Goal: Task Accomplishment & Management: Manage account settings

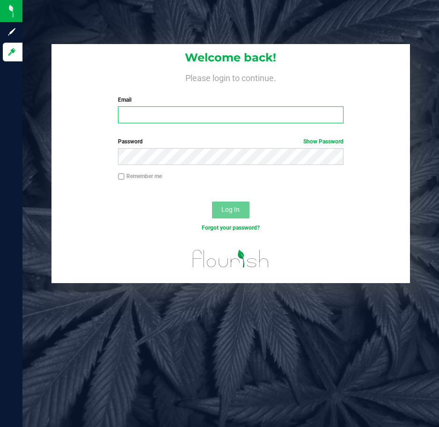
click at [166, 116] on input "Email" at bounding box center [230, 114] width 225 height 17
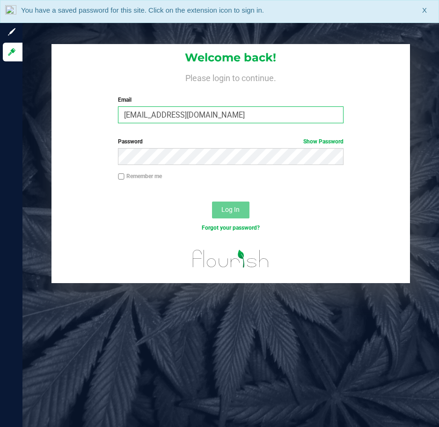
type input "kpierce@liveparallel.com"
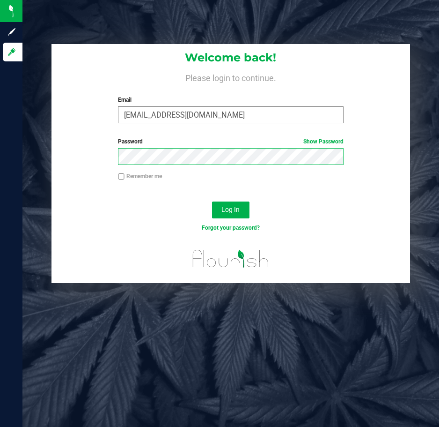
click at [212, 201] on button "Log In" at bounding box center [230, 209] width 37 height 17
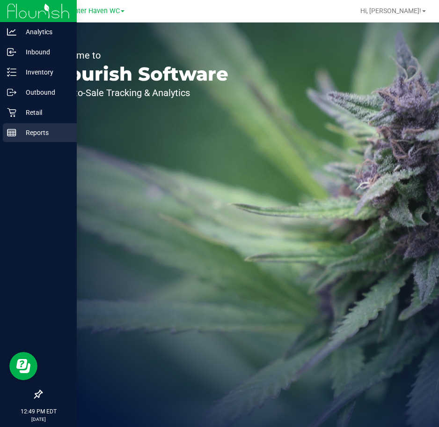
click at [39, 128] on p "Reports" at bounding box center [44, 132] width 56 height 11
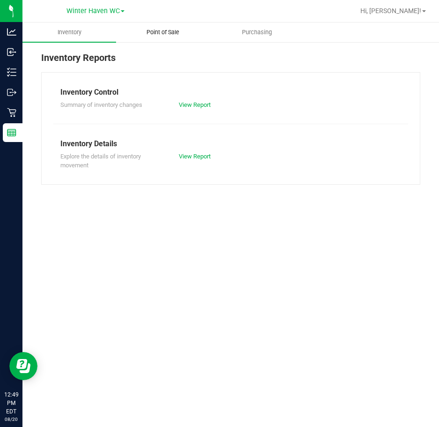
click at [172, 34] on span "Point of Sale" at bounding box center [163, 32] width 58 height 8
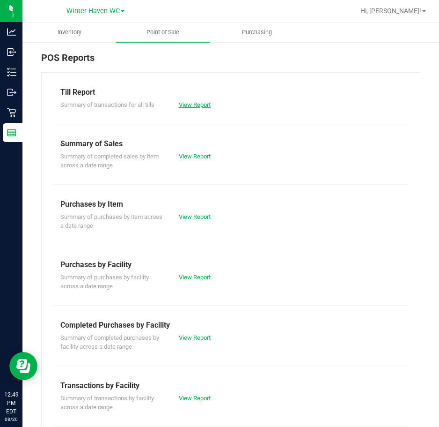
click at [197, 104] on link "View Report" at bounding box center [195, 104] width 32 height 7
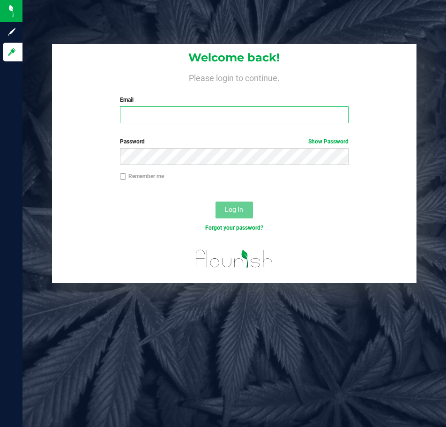
click at [195, 115] on input "Email" at bounding box center [234, 114] width 229 height 17
type input "kpierce@liveparallel.com"
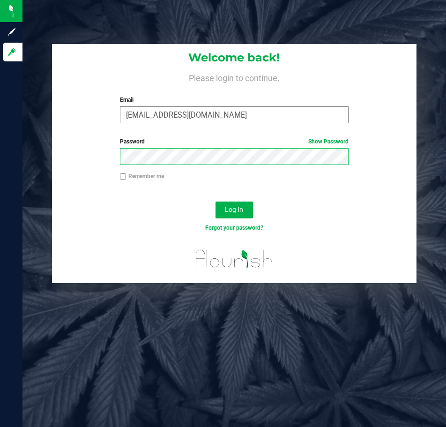
click at [215, 201] on button "Log In" at bounding box center [233, 209] width 37 height 17
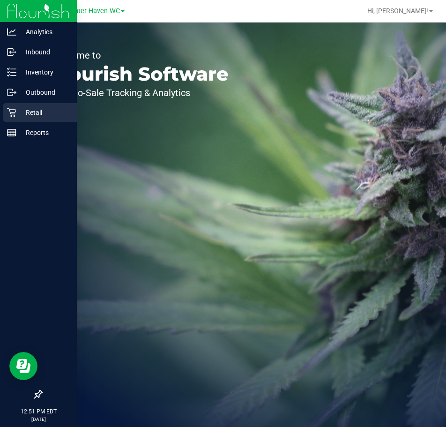
click at [9, 114] on icon at bounding box center [11, 112] width 9 height 9
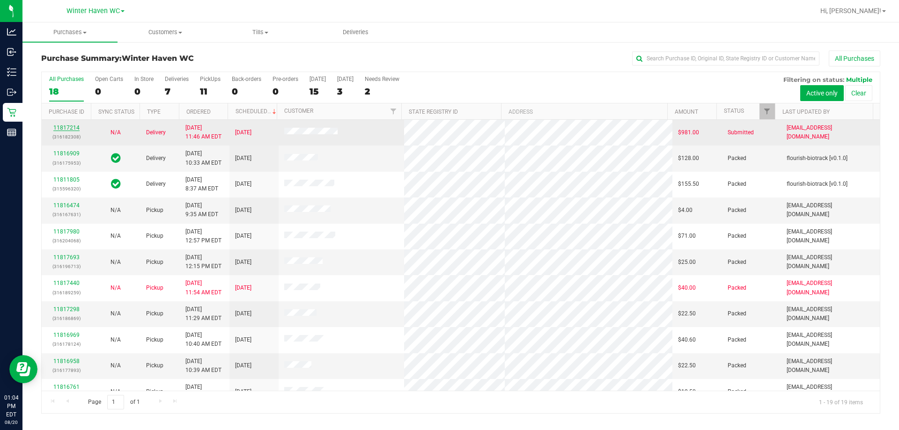
click at [57, 128] on link "11817214" at bounding box center [66, 128] width 26 height 7
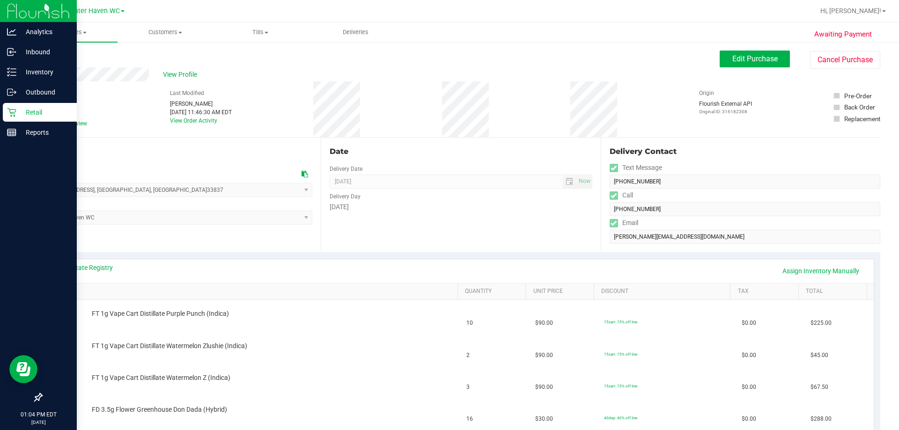
click at [10, 109] on icon at bounding box center [11, 112] width 9 height 9
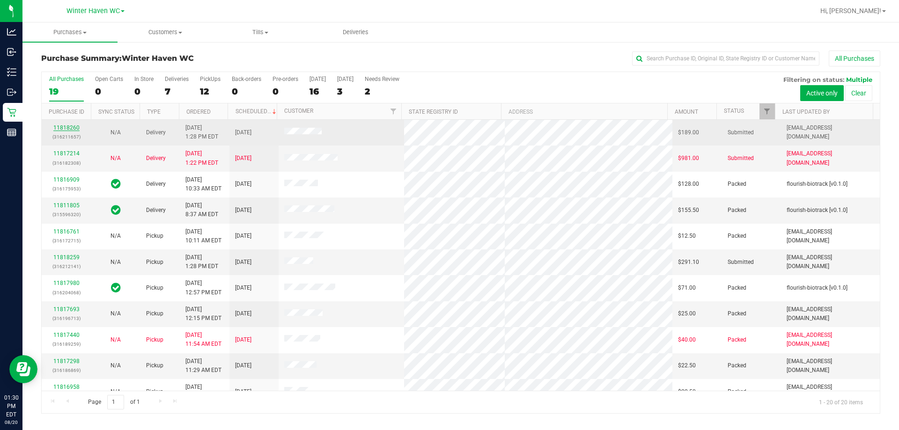
click at [71, 129] on link "11818260" at bounding box center [66, 128] width 26 height 7
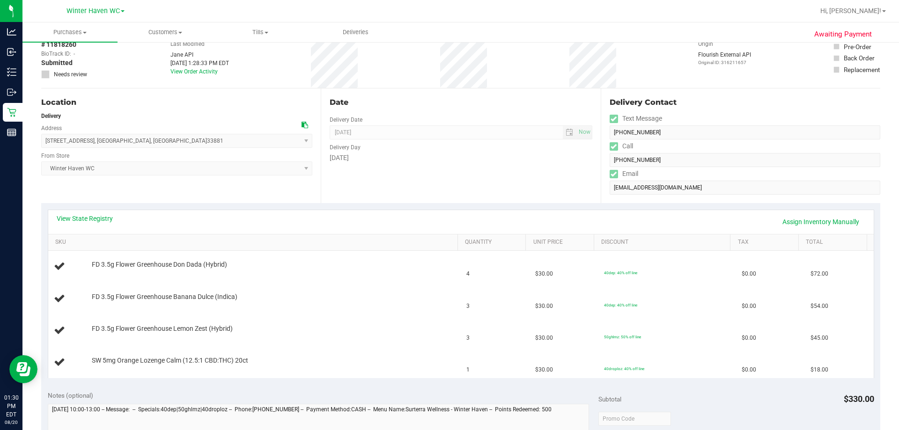
scroll to position [47, 0]
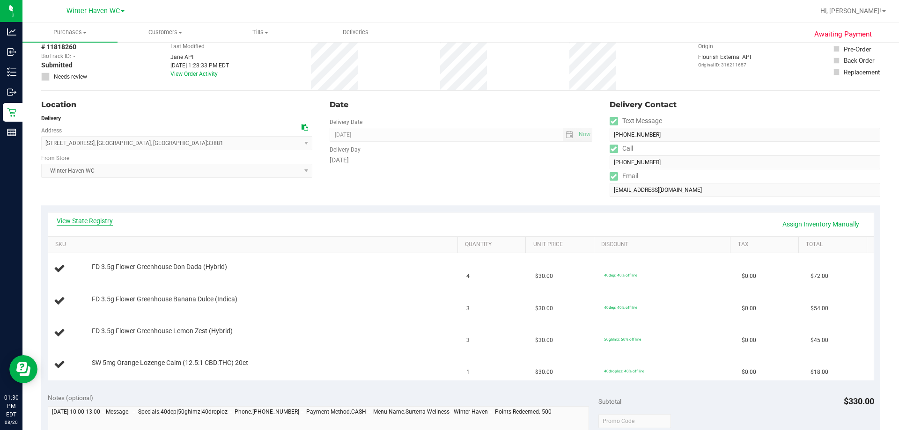
click at [108, 221] on link "View State Registry" at bounding box center [85, 220] width 56 height 9
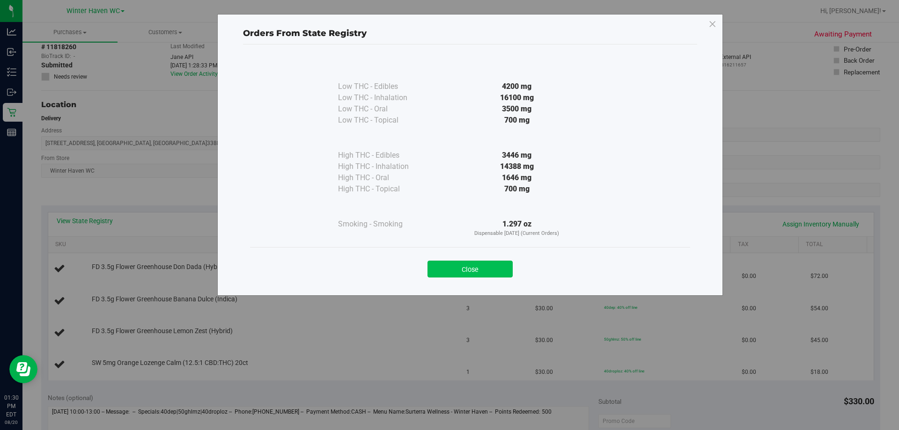
click at [445, 268] on button "Close" at bounding box center [470, 269] width 85 height 17
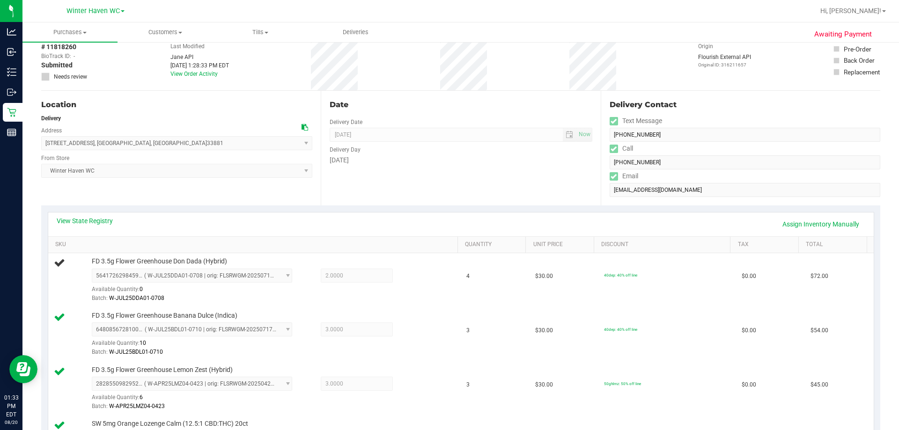
click at [431, 142] on div "Delivery Day" at bounding box center [461, 149] width 262 height 14
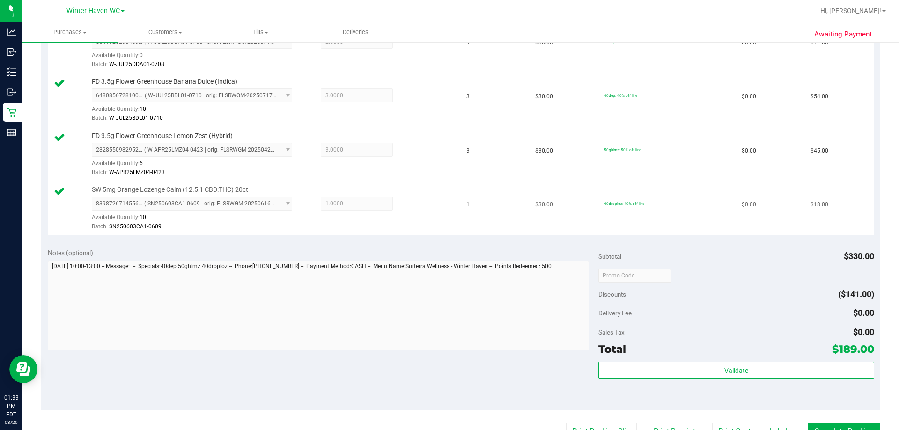
scroll to position [187, 0]
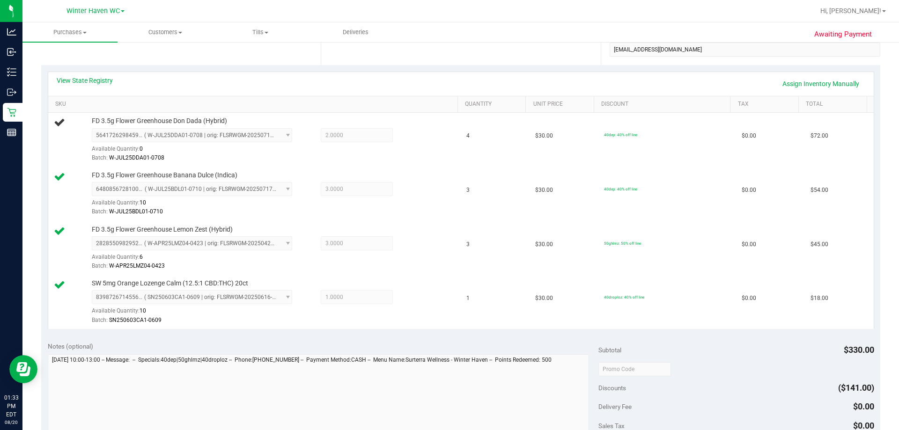
click at [285, 91] on div "View State Registry Assign Inventory Manually" at bounding box center [461, 84] width 809 height 16
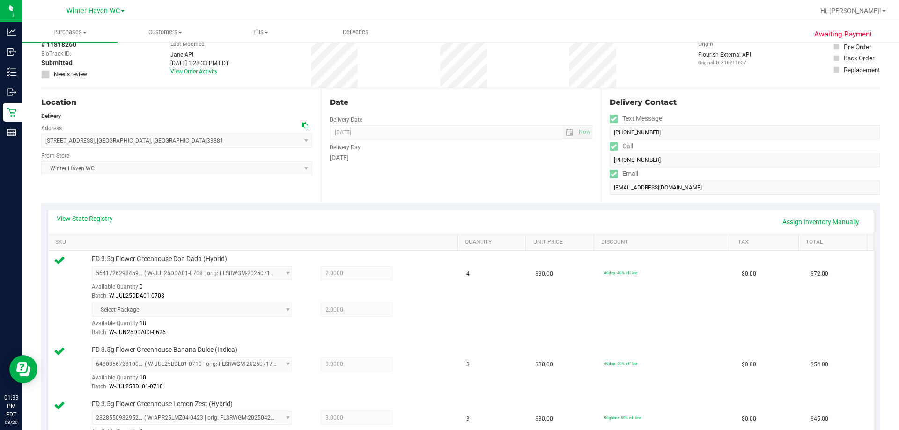
scroll to position [0, 0]
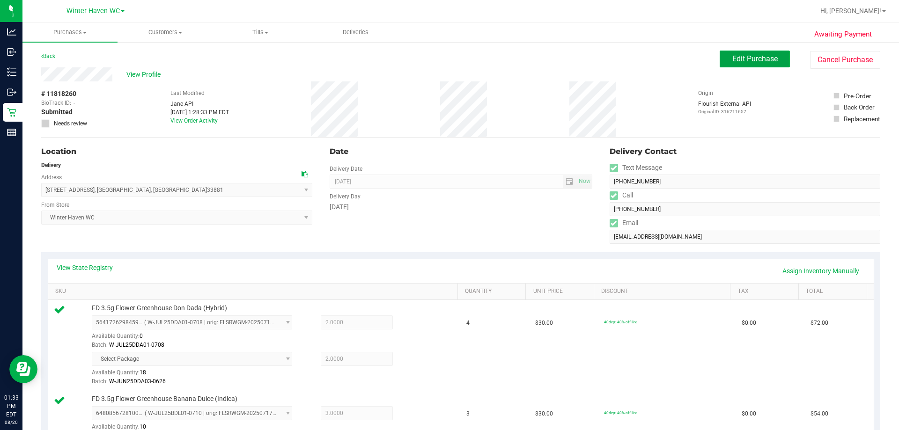
click at [445, 61] on span "Edit Purchase" at bounding box center [754, 58] width 45 height 9
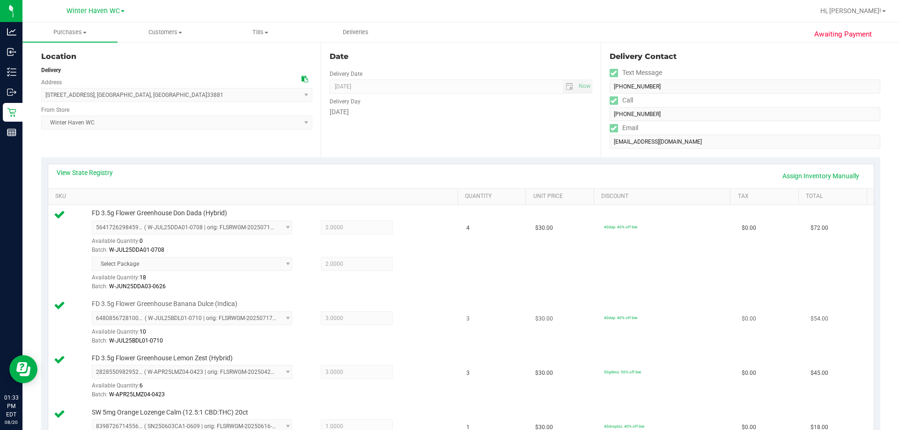
scroll to position [234, 0]
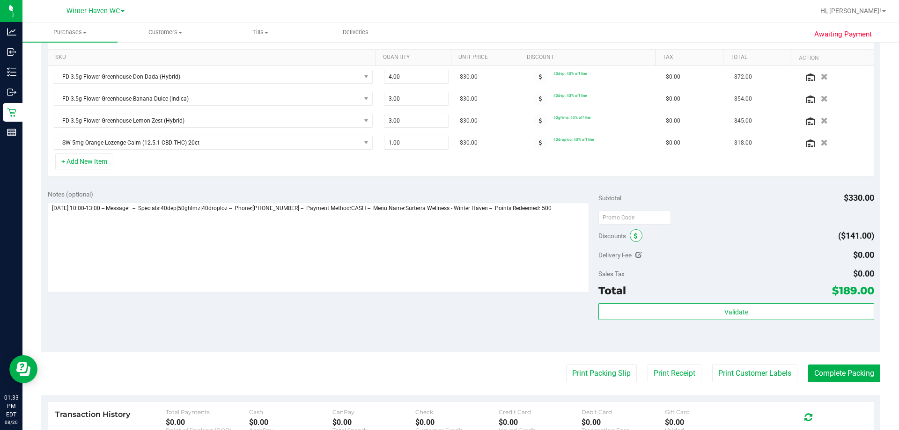
click at [445, 235] on span at bounding box center [636, 235] width 13 height 13
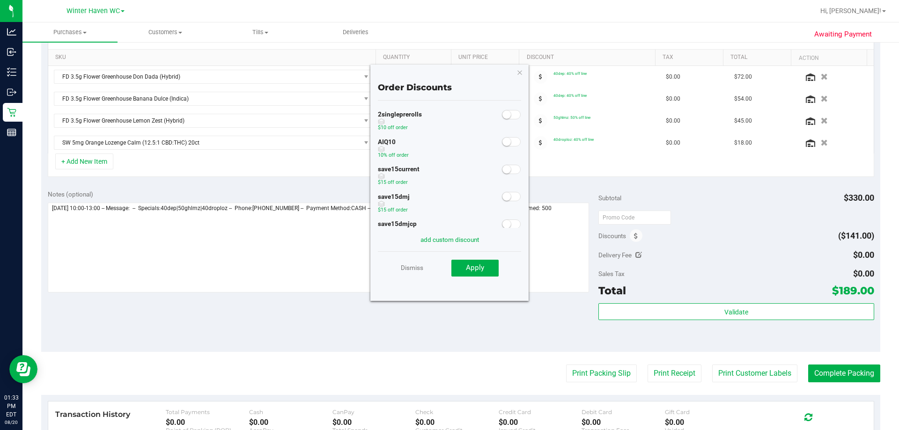
click at [445, 144] on small at bounding box center [507, 142] width 8 height 8
click at [445, 266] on span "Apply" at bounding box center [475, 268] width 18 height 8
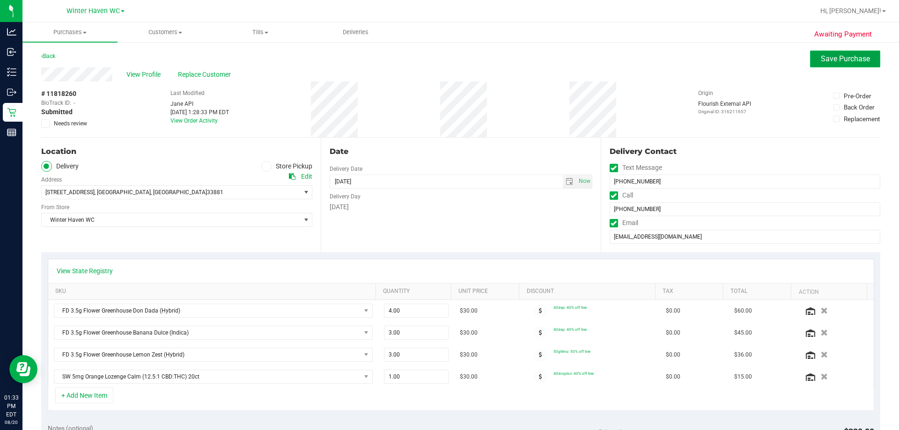
click at [445, 57] on span "Save Purchase" at bounding box center [845, 58] width 49 height 9
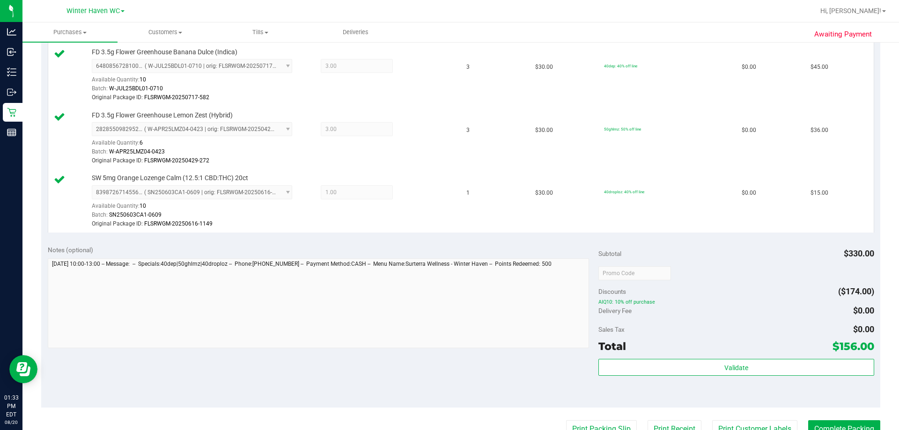
scroll to position [515, 0]
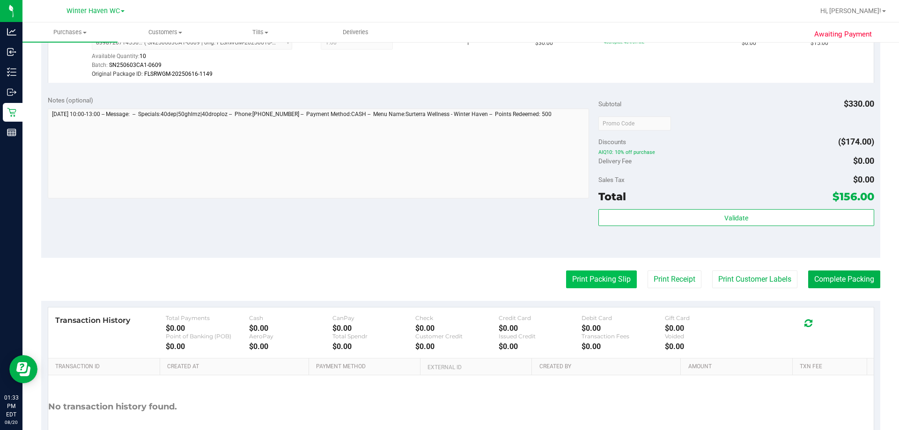
click at [445, 283] on button "Print Packing Slip" at bounding box center [601, 280] width 71 height 18
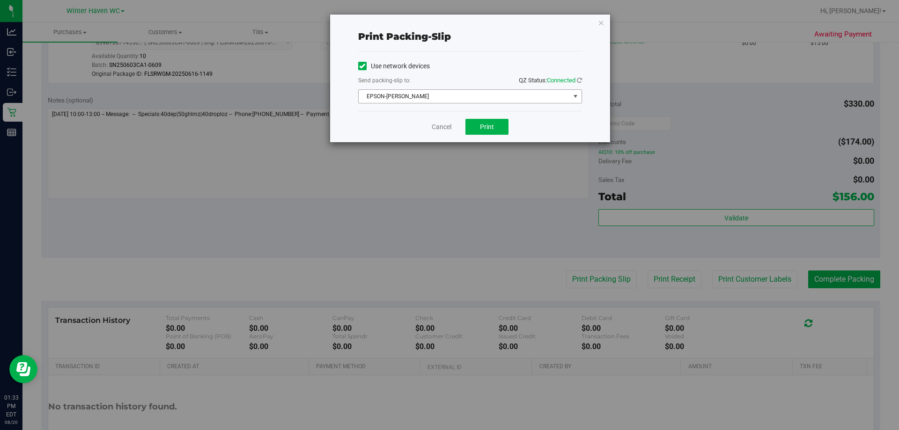
click at [445, 92] on span "EPSON-JAMES BUCHANAN" at bounding box center [464, 96] width 211 height 13
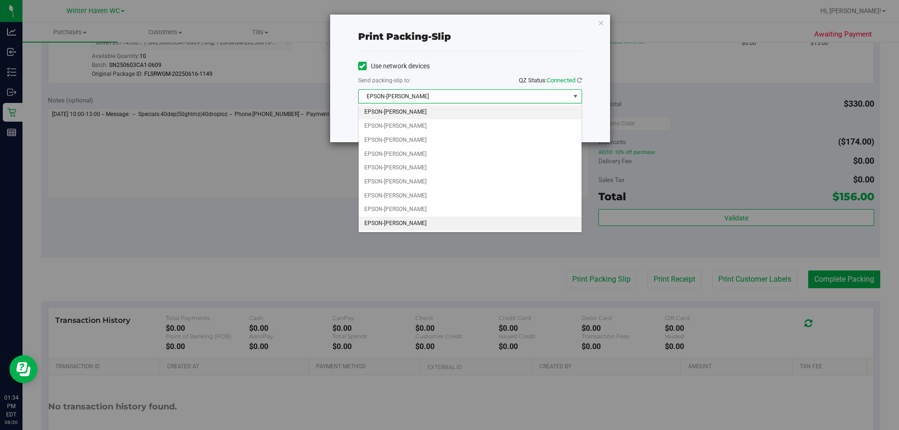
click at [422, 224] on li "EPSON-JEAN-YU" at bounding box center [470, 224] width 223 height 14
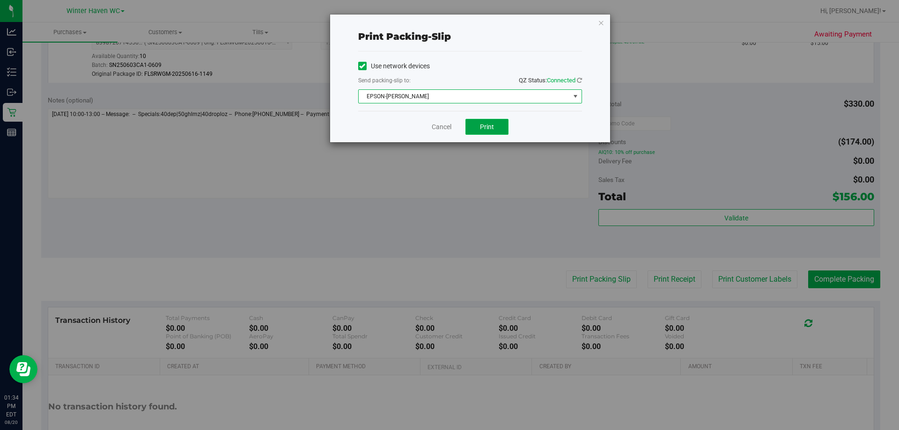
click at [445, 131] on button "Print" at bounding box center [487, 127] width 43 height 16
click at [444, 123] on link "Cancel" at bounding box center [442, 127] width 20 height 10
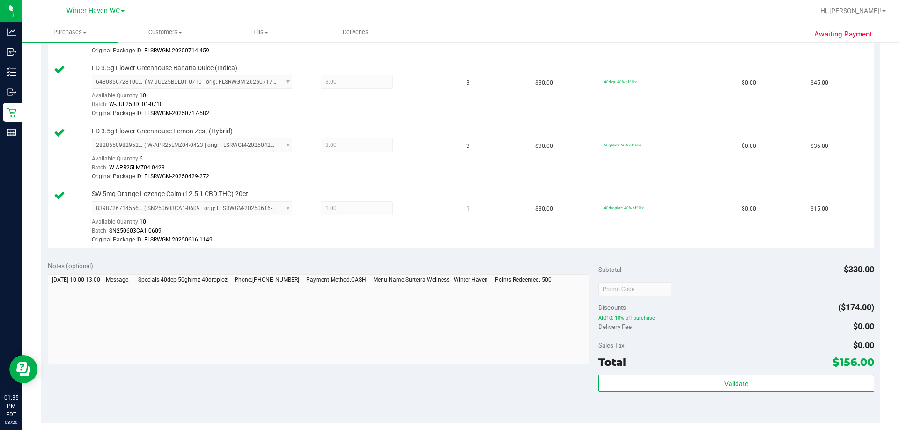
scroll to position [468, 0]
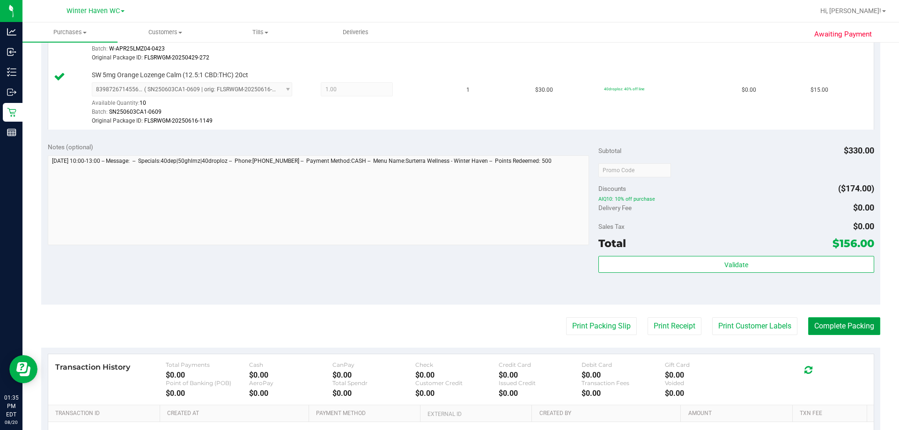
click at [445, 329] on button "Complete Packing" at bounding box center [844, 327] width 72 height 18
click at [445, 316] on purchase-details "Back Edit Purchase Cancel Purchase View Profile # 11818260 BioTrack ID: - Submi…" at bounding box center [460, 52] width 839 height 941
click at [445, 326] on button "Complete Packing" at bounding box center [844, 327] width 72 height 18
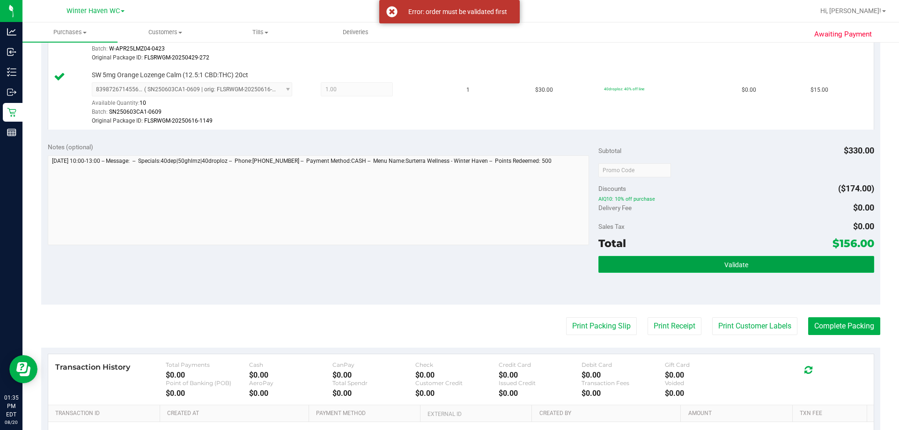
click at [445, 267] on button "Validate" at bounding box center [736, 264] width 275 height 17
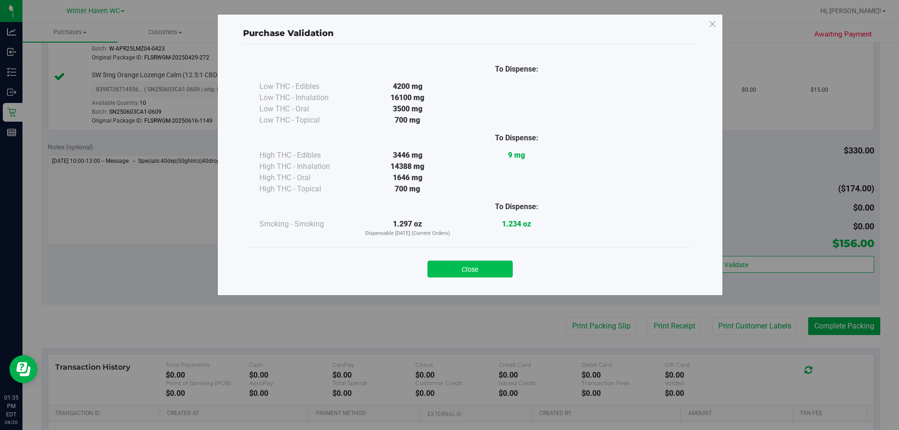
click at [445, 269] on button "Close" at bounding box center [470, 269] width 85 height 17
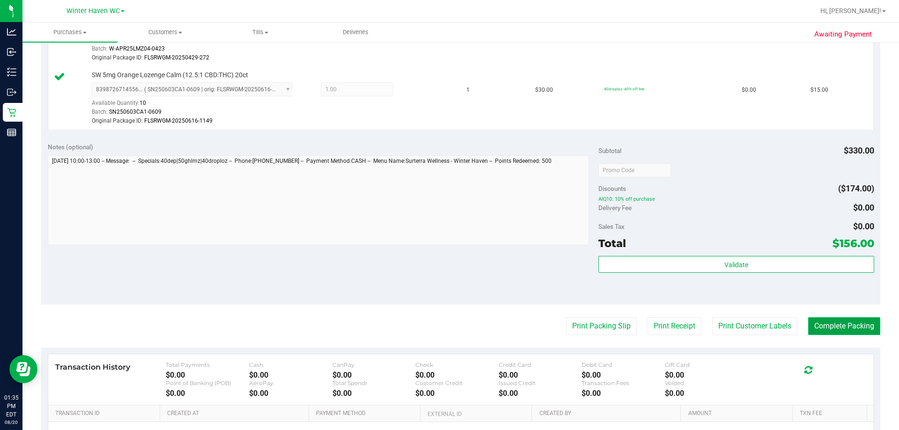
click at [445, 318] on button "Complete Packing" at bounding box center [844, 327] width 72 height 18
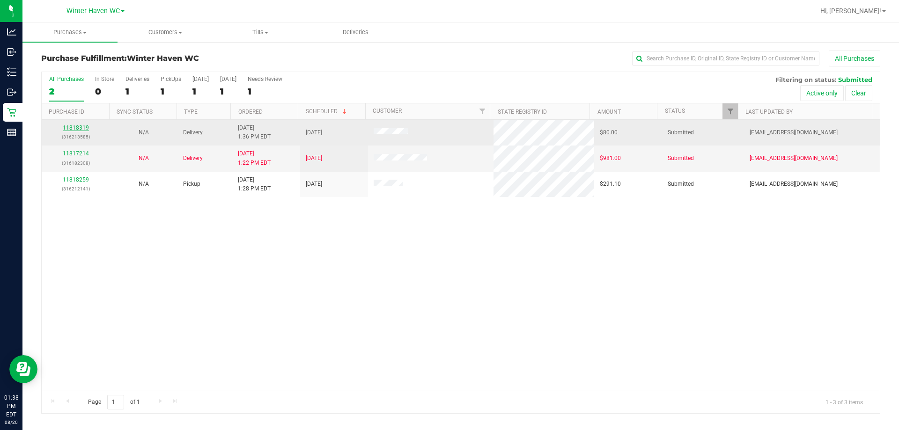
click at [84, 128] on link "11818319" at bounding box center [76, 128] width 26 height 7
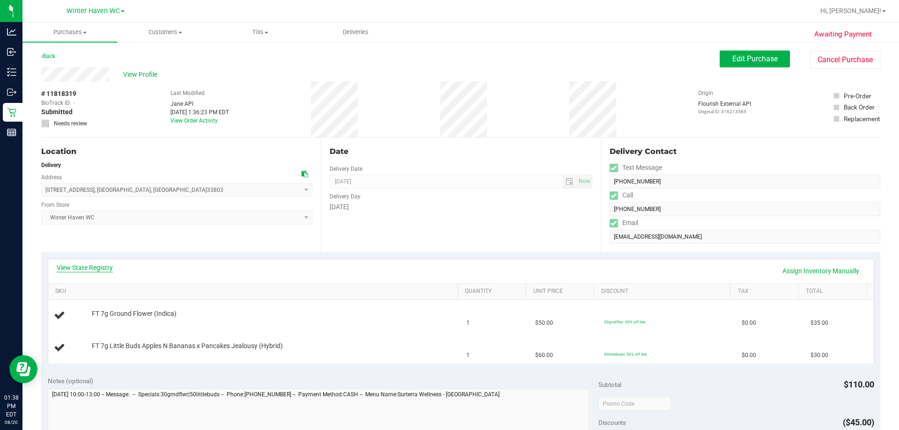
click at [83, 267] on link "View State Registry" at bounding box center [85, 267] width 56 height 9
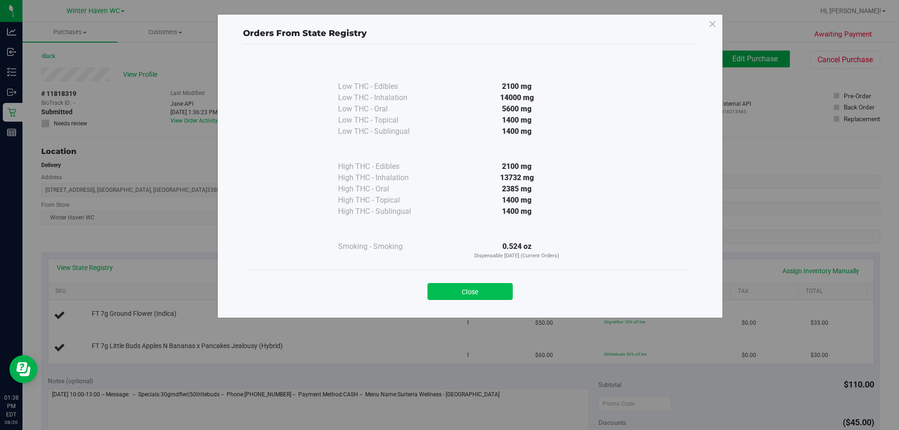
click at [445, 290] on button "Close" at bounding box center [470, 291] width 85 height 17
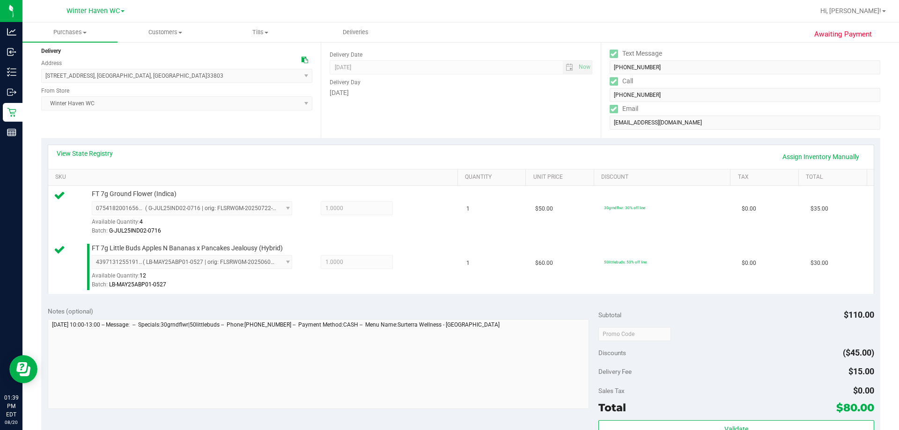
scroll to position [234, 0]
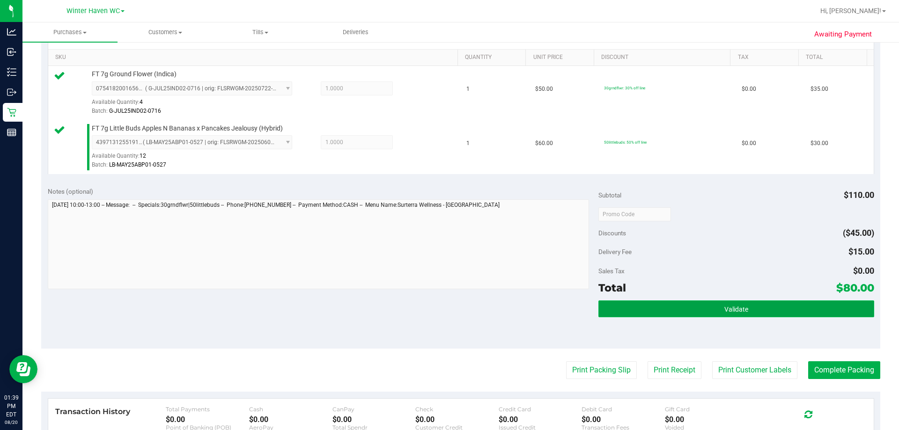
click at [445, 311] on button "Validate" at bounding box center [736, 309] width 275 height 17
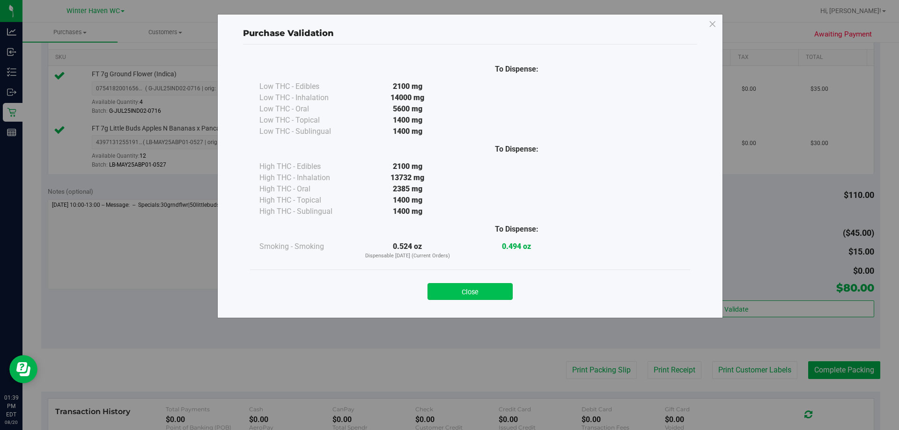
click at [445, 292] on button "Close" at bounding box center [470, 291] width 85 height 17
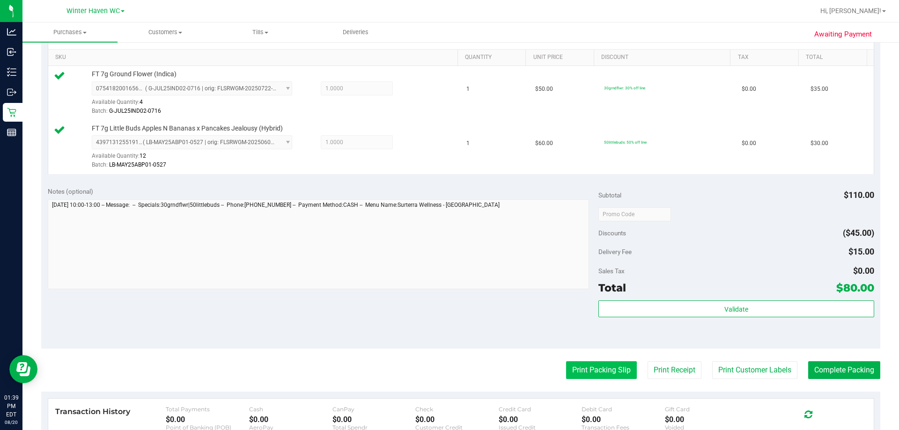
click at [445, 368] on button "Print Packing Slip" at bounding box center [601, 371] width 71 height 18
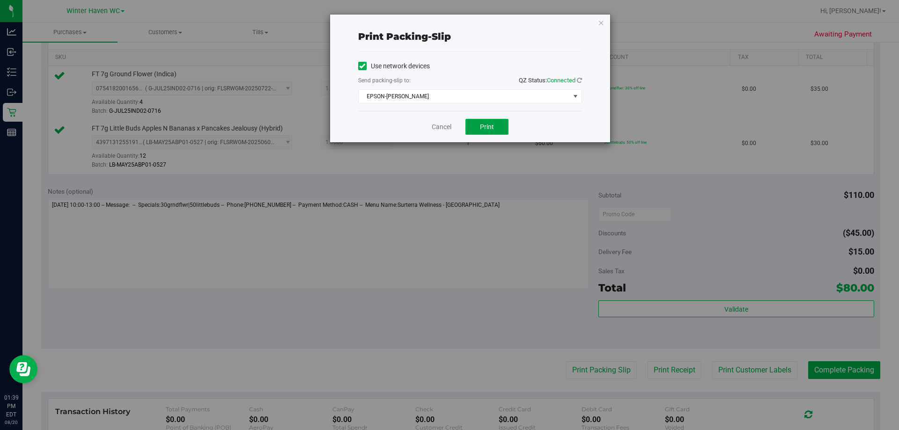
click at [445, 127] on button "Print" at bounding box center [487, 127] width 43 height 16
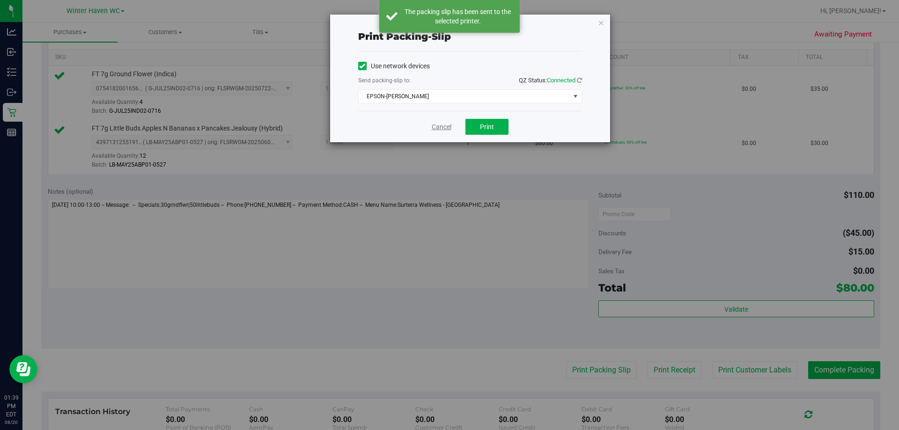
click at [437, 128] on link "Cancel" at bounding box center [442, 127] width 20 height 10
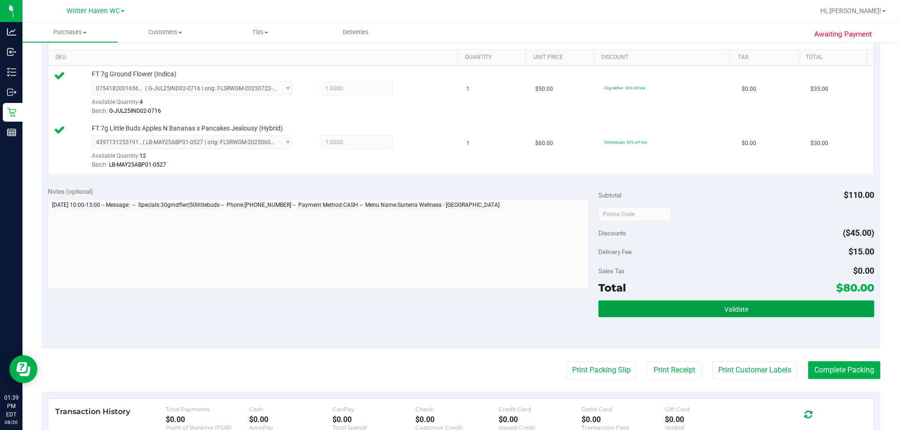
click at [445, 314] on button "Validate" at bounding box center [736, 309] width 275 height 17
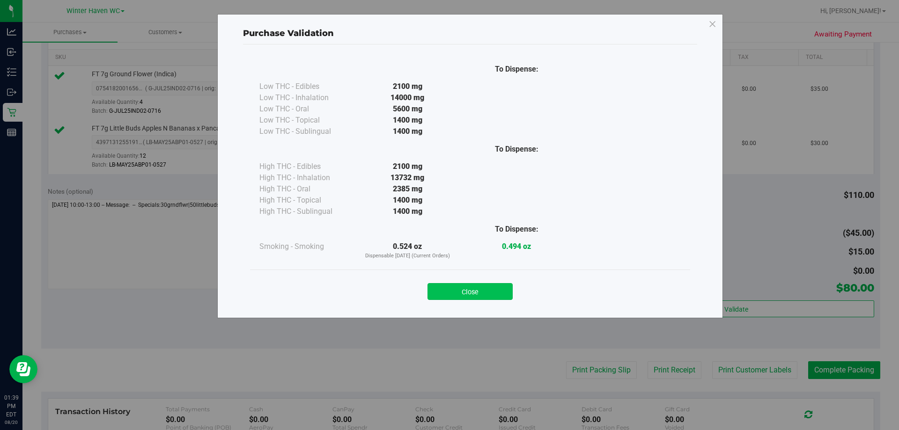
click at [445, 292] on button "Close" at bounding box center [470, 291] width 85 height 17
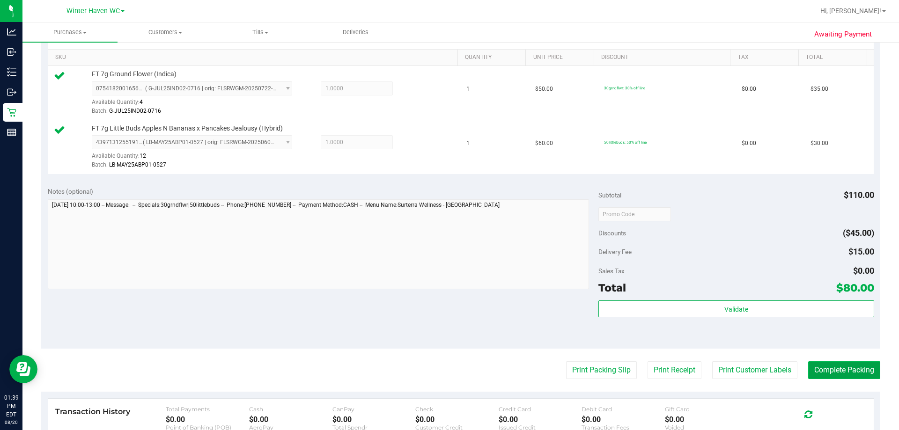
click at [445, 370] on button "Complete Packing" at bounding box center [844, 371] width 72 height 18
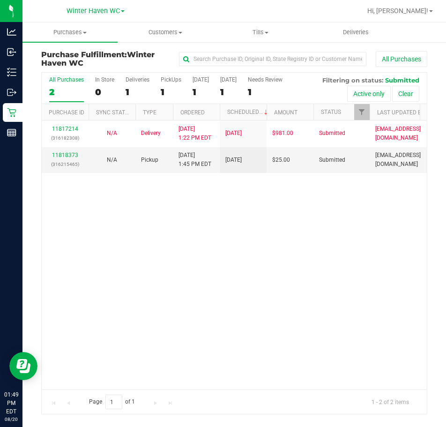
click at [371, 222] on div "11817214 (316182308) N/A Delivery 8/20/2025 1:22 PM EDT 8/21/2025 $981.00 Submi…" at bounding box center [234, 254] width 385 height 269
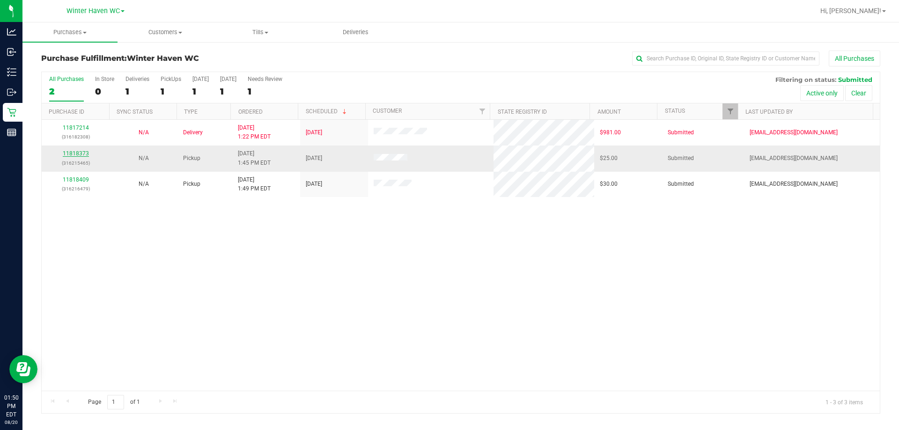
click at [79, 155] on link "11818373" at bounding box center [76, 153] width 26 height 7
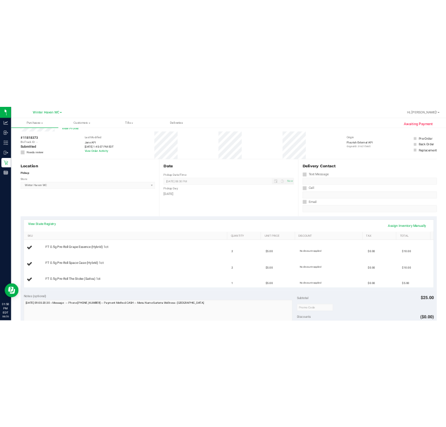
scroll to position [47, 0]
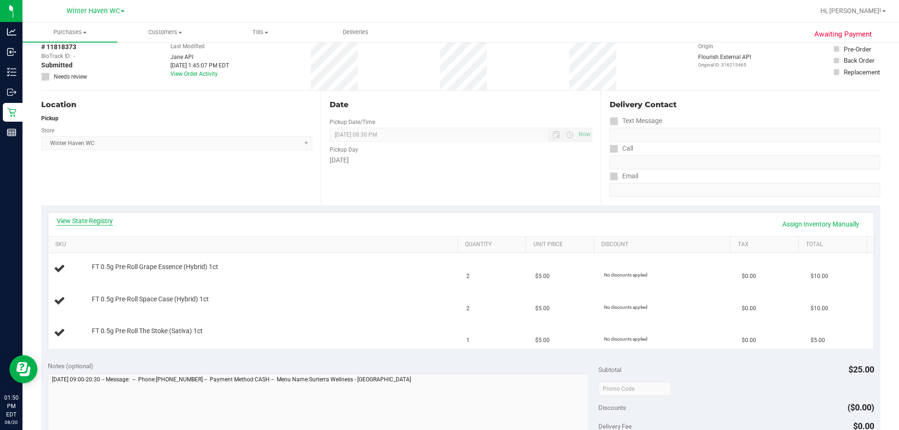
click at [108, 221] on link "View State Registry" at bounding box center [85, 220] width 56 height 9
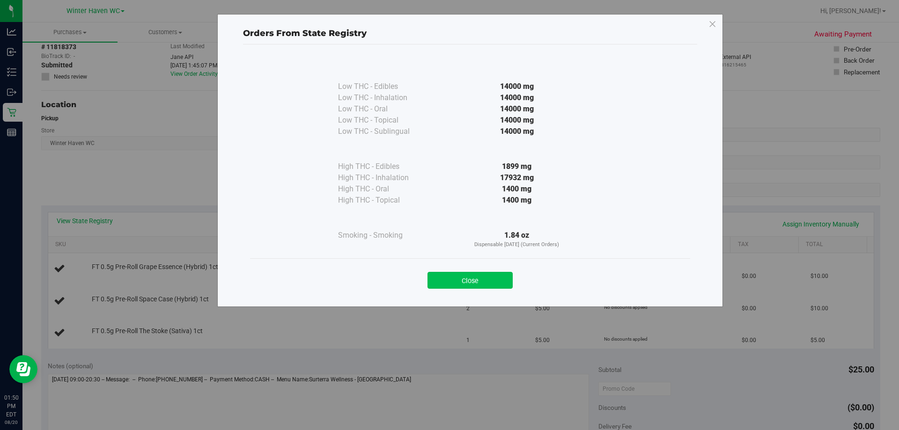
click at [445, 274] on button "Close" at bounding box center [470, 280] width 85 height 17
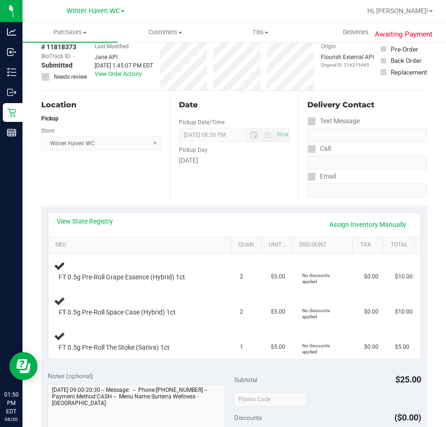
click at [184, 207] on div "View State Registry Assign Inventory Manually SKU Quantity Unit Price Discount …" at bounding box center [234, 285] width 386 height 159
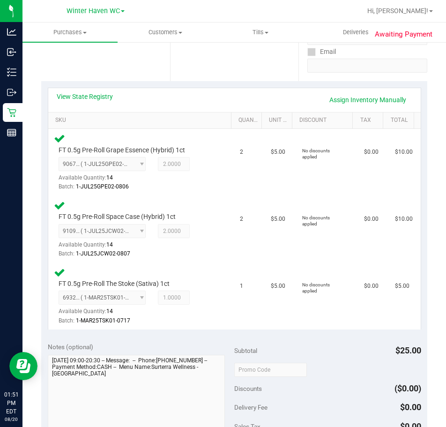
scroll to position [328, 0]
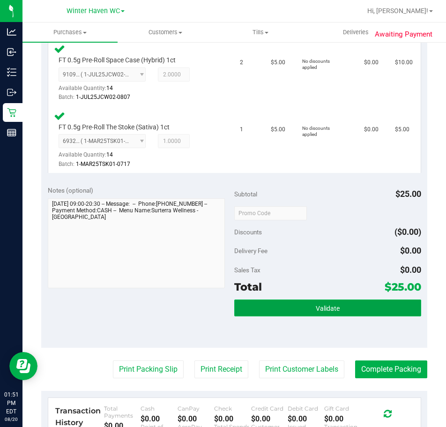
click at [325, 306] on span "Validate" at bounding box center [328, 307] width 24 height 7
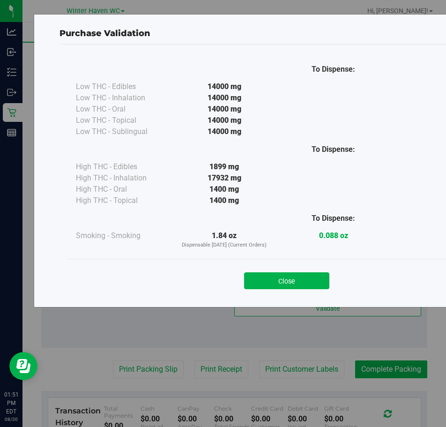
click at [276, 271] on div "Close" at bounding box center [287, 277] width 426 height 23
click at [277, 277] on button "Close" at bounding box center [286, 280] width 85 height 17
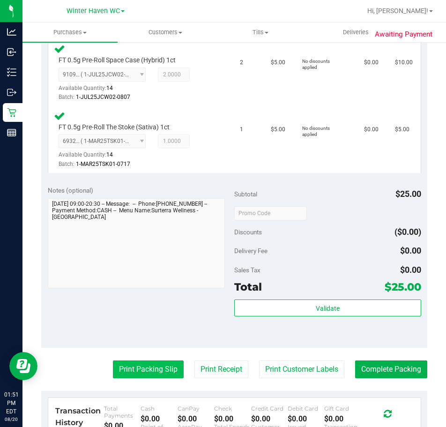
click at [139, 375] on button "Print Packing Slip" at bounding box center [148, 369] width 71 height 18
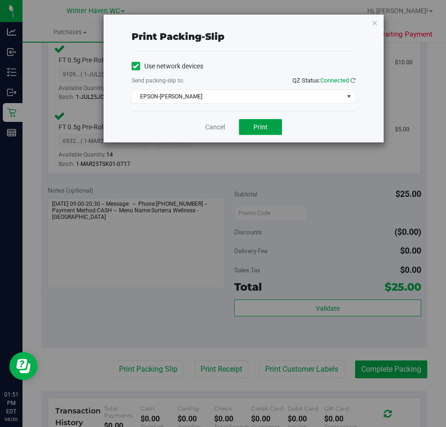
click at [251, 125] on button "Print" at bounding box center [260, 127] width 43 height 16
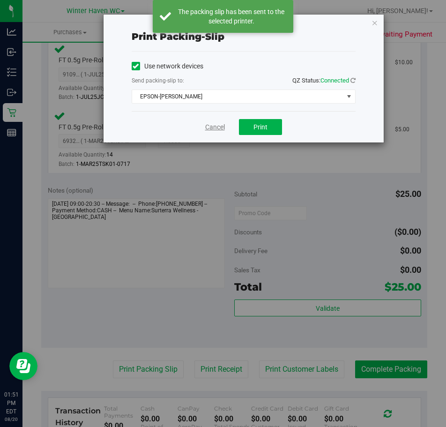
click at [215, 125] on link "Cancel" at bounding box center [215, 127] width 20 height 10
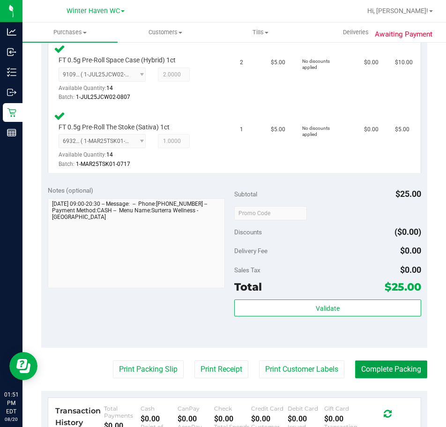
click at [367, 364] on button "Complete Packing" at bounding box center [391, 369] width 72 height 18
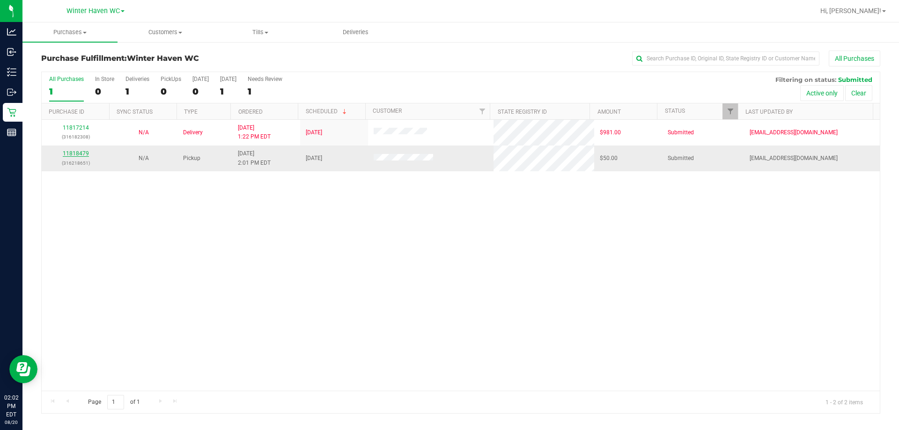
click at [82, 154] on link "11818479" at bounding box center [76, 153] width 26 height 7
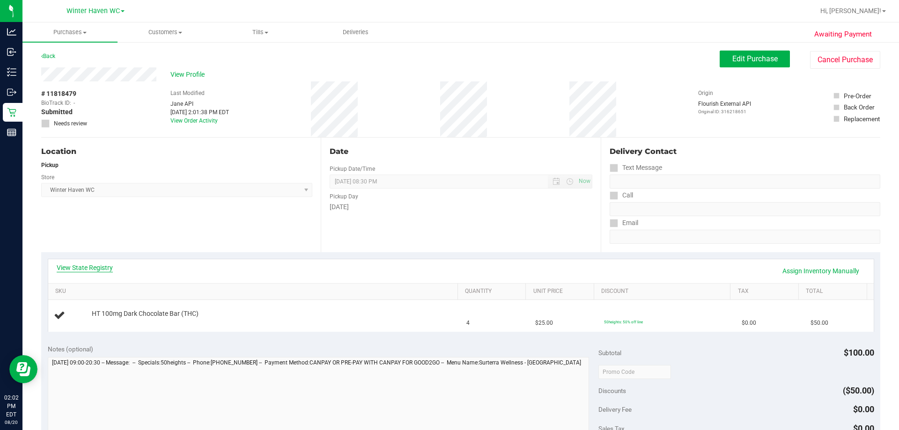
click at [101, 270] on link "View State Registry" at bounding box center [85, 267] width 56 height 9
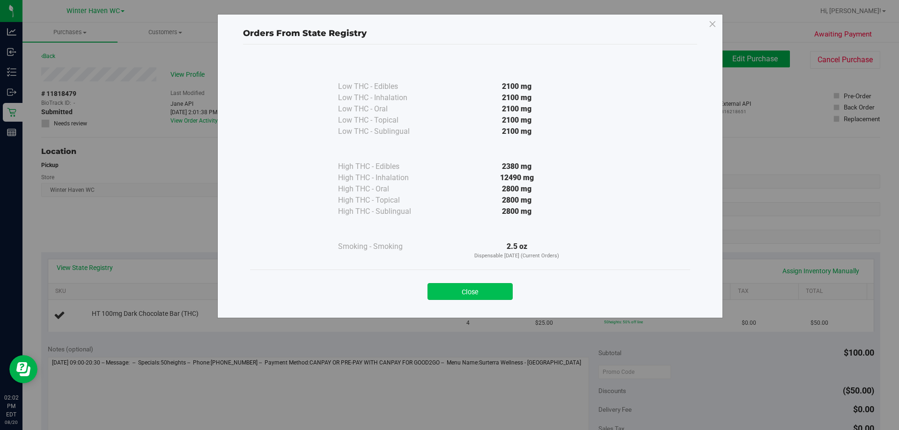
click at [445, 288] on button "Close" at bounding box center [470, 291] width 85 height 17
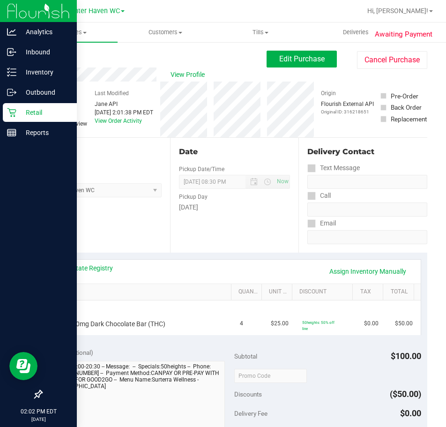
click at [16, 107] on p "Retail" at bounding box center [44, 112] width 56 height 11
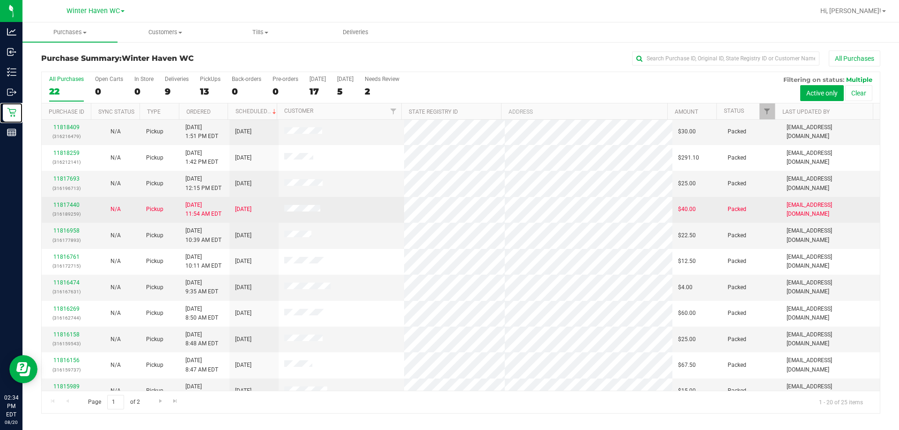
scroll to position [247, 0]
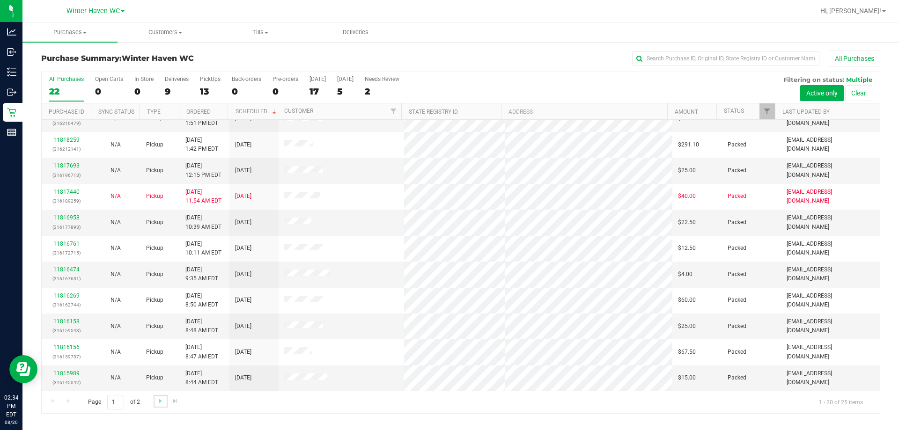
click at [161, 406] on link "Go to the next page" at bounding box center [161, 401] width 14 height 13
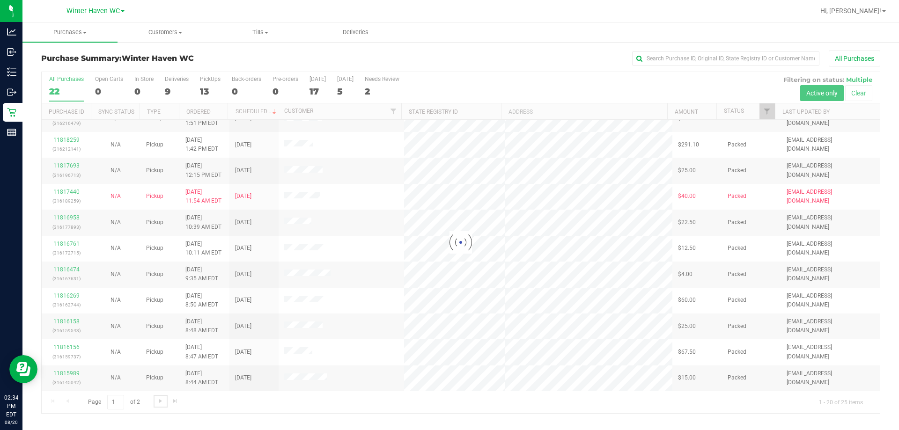
scroll to position [0, 0]
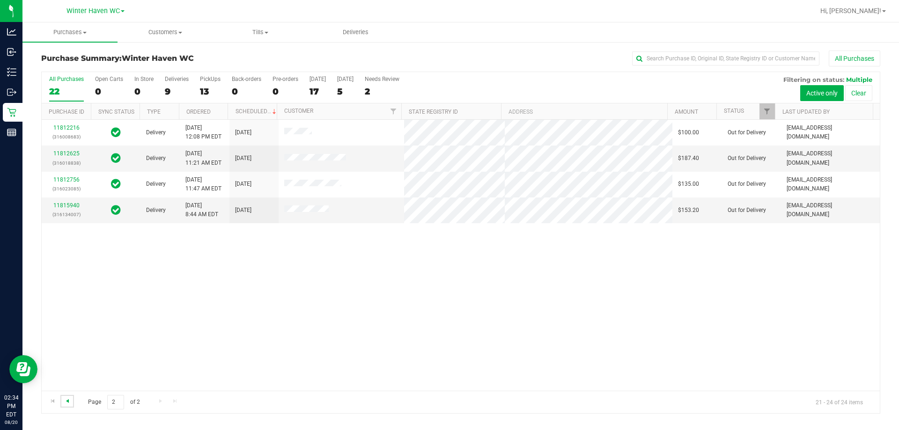
click at [70, 400] on span "Go to the previous page" at bounding box center [67, 401] width 7 height 7
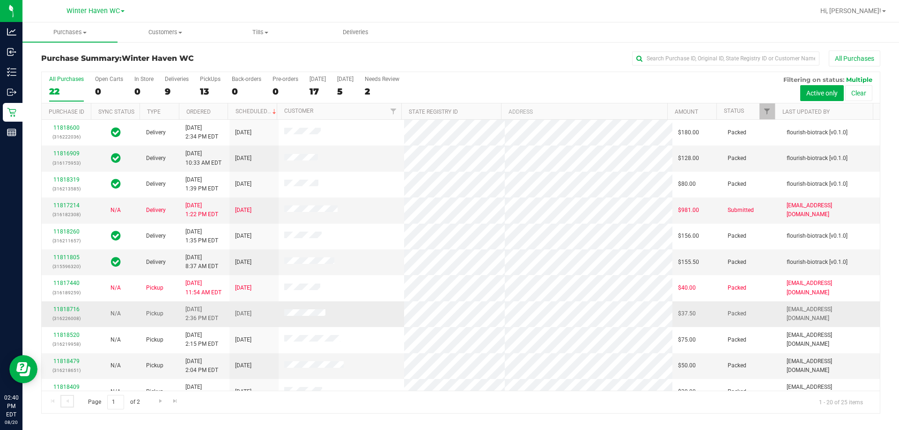
scroll to position [247, 0]
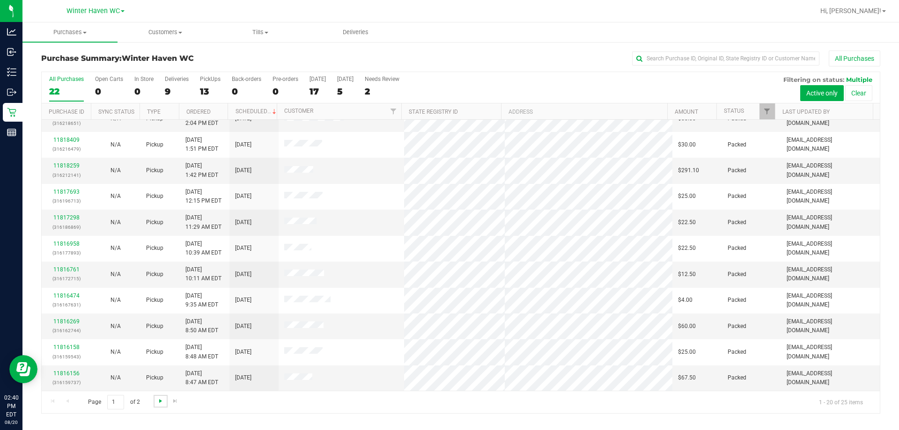
click at [157, 399] on span "Go to the next page" at bounding box center [160, 401] width 7 height 7
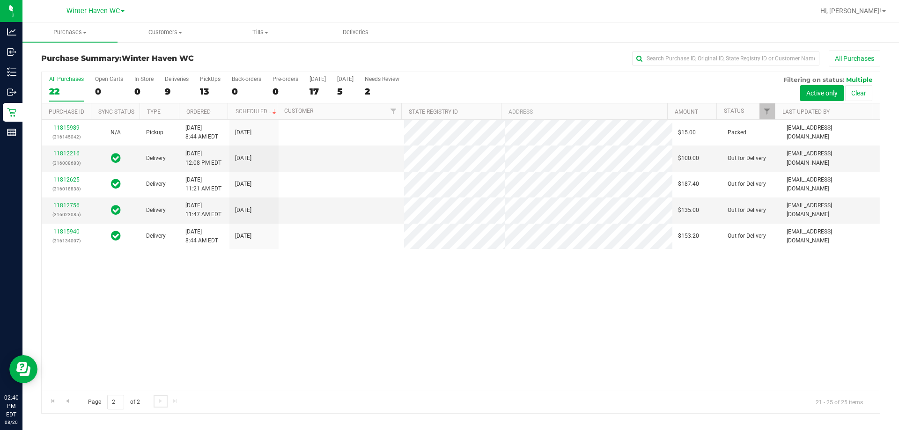
scroll to position [0, 0]
click at [69, 399] on span "Go to the previous page" at bounding box center [67, 401] width 7 height 7
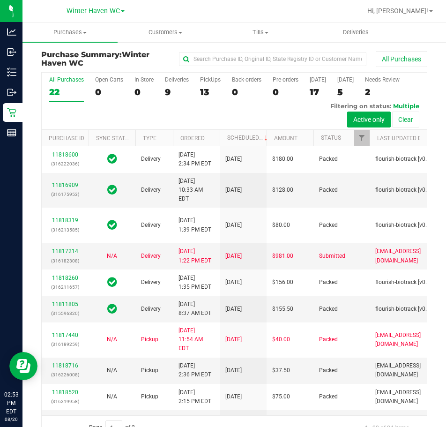
click at [436, 178] on div "Purchase Summary: Winter Haven WC All Purchases All Purchases 22 Open Carts 0 I…" at bounding box center [233, 245] width 423 height 408
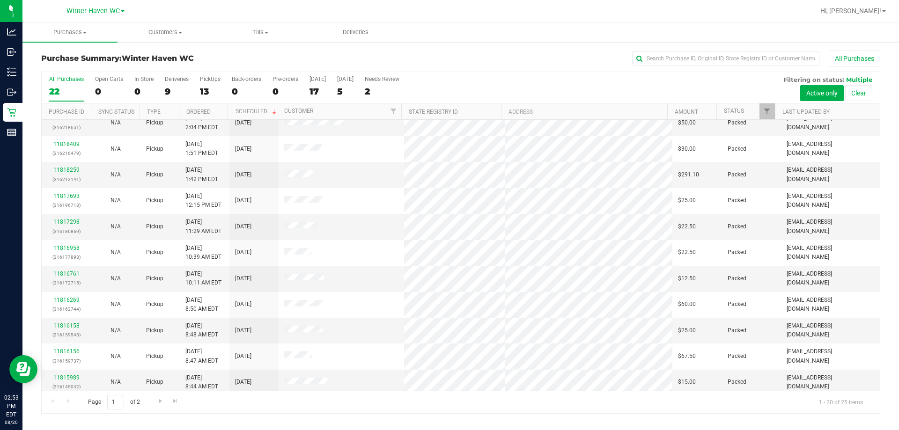
scroll to position [247, 0]
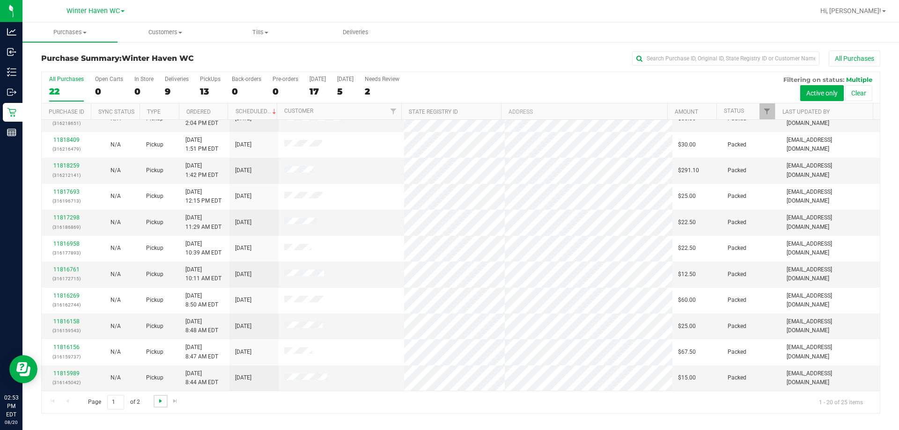
click at [161, 401] on span "Go to the next page" at bounding box center [160, 401] width 7 height 7
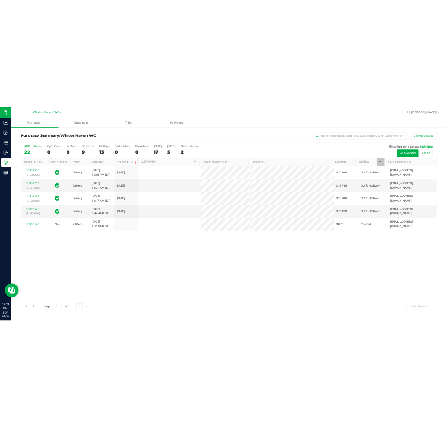
scroll to position [0, 0]
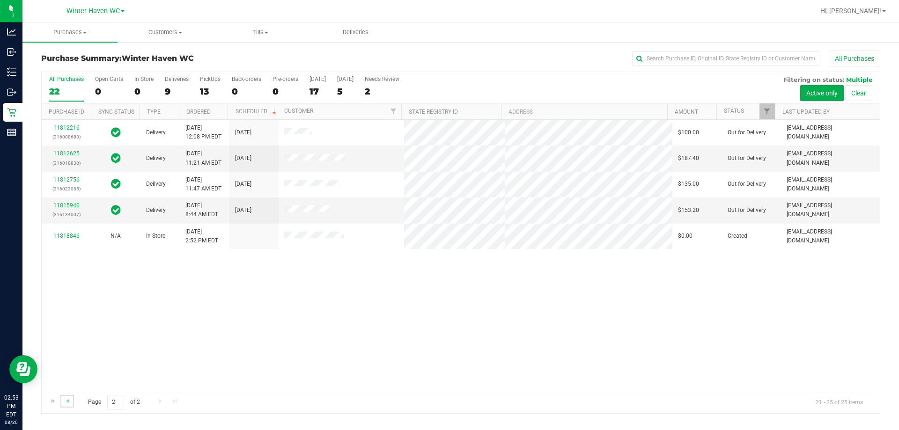
click at [73, 400] on link "Go to the previous page" at bounding box center [67, 401] width 14 height 13
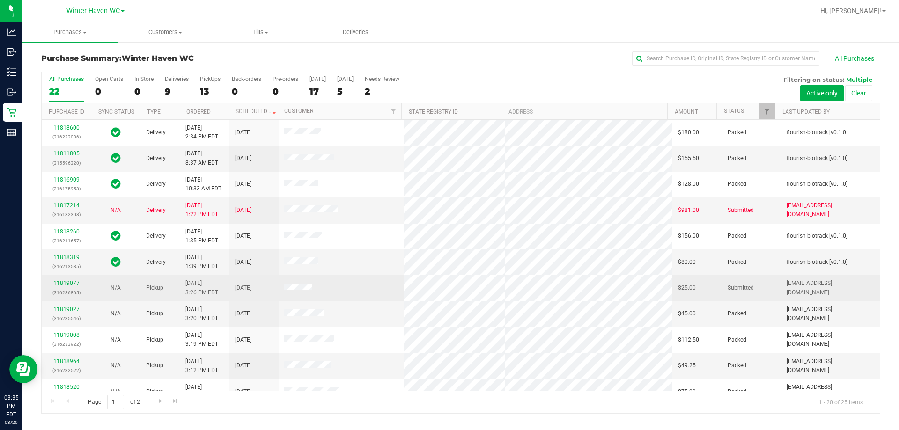
click at [71, 283] on link "11819077" at bounding box center [66, 283] width 26 height 7
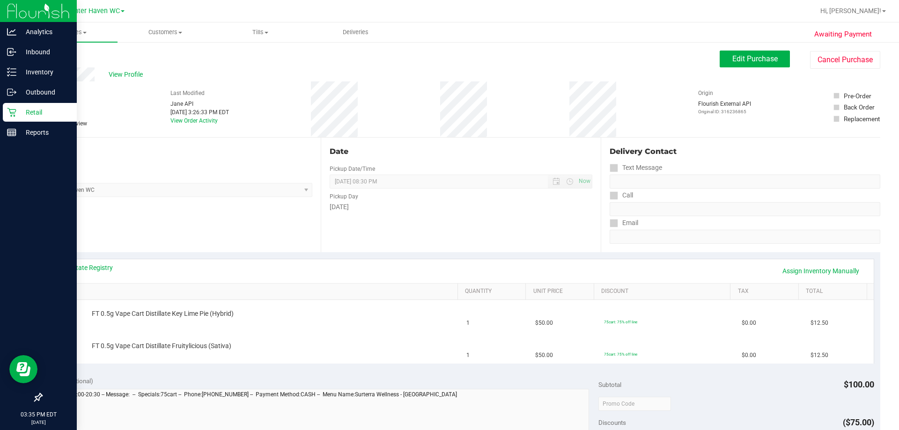
click at [16, 115] on icon at bounding box center [11, 112] width 9 height 9
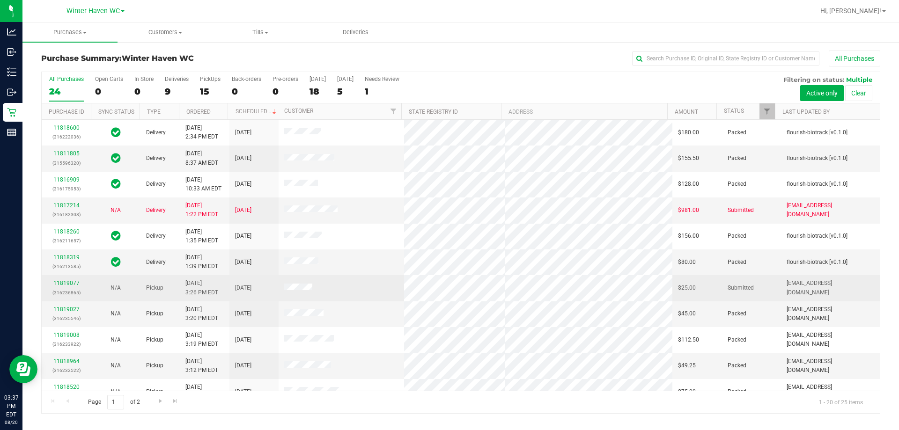
click at [62, 288] on div "11819077 (316236865)" at bounding box center [66, 288] width 38 height 18
click at [60, 287] on div "11819077 (316236865)" at bounding box center [66, 288] width 38 height 18
click at [63, 282] on link "11819077" at bounding box center [66, 283] width 26 height 7
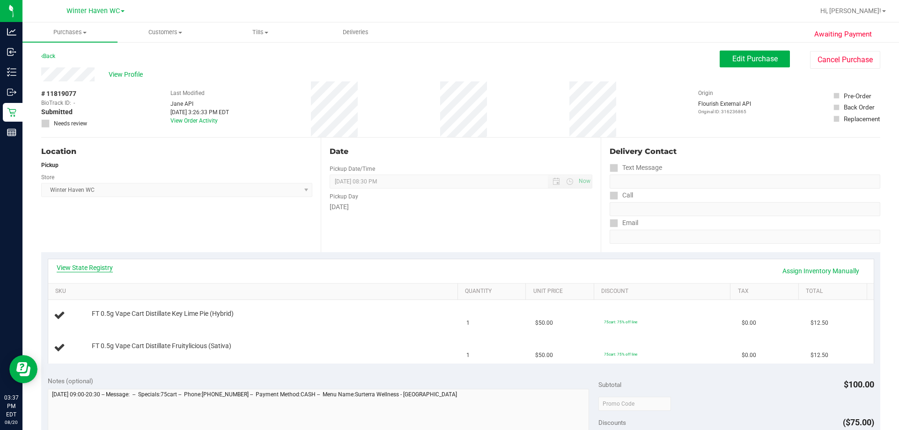
click at [98, 267] on link "View State Registry" at bounding box center [85, 267] width 56 height 9
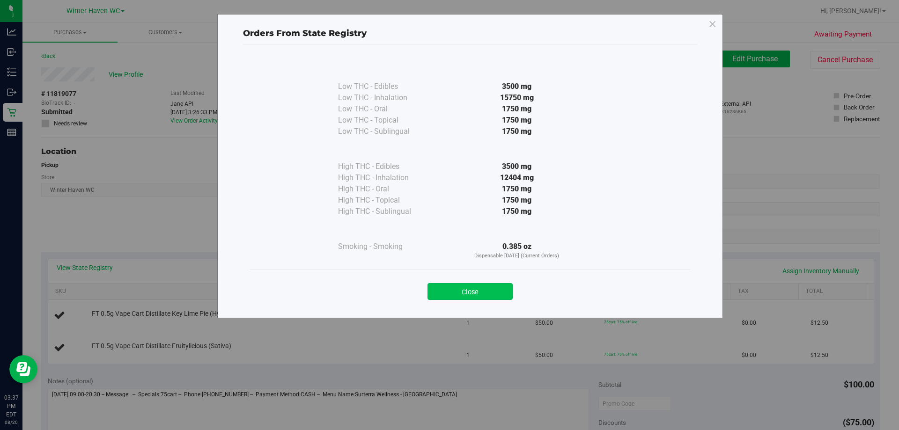
click at [445, 292] on button "Close" at bounding box center [470, 291] width 85 height 17
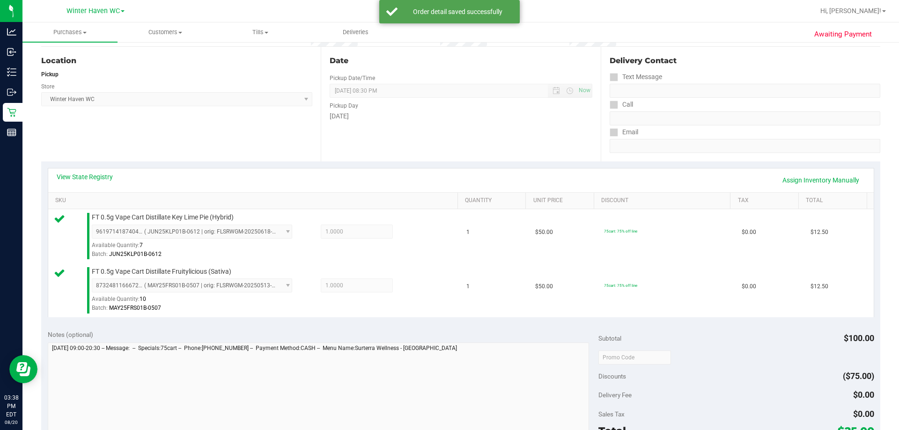
scroll to position [234, 0]
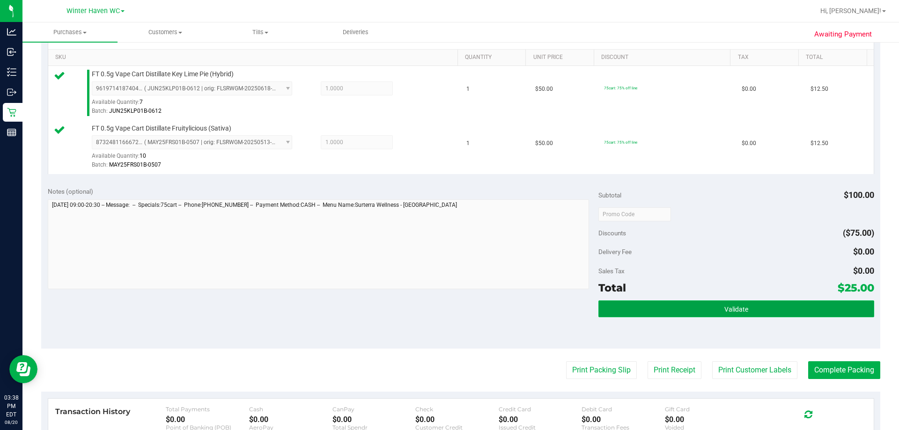
click at [445, 309] on span "Validate" at bounding box center [737, 309] width 24 height 7
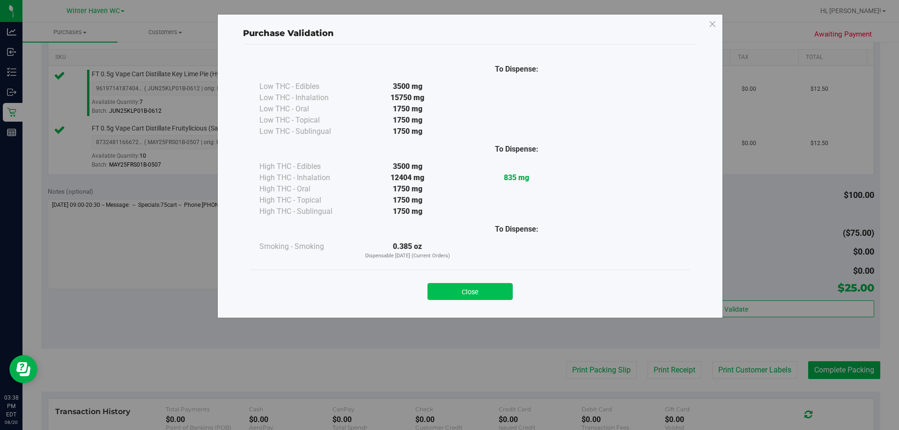
click at [445, 289] on button "Close" at bounding box center [470, 291] width 85 height 17
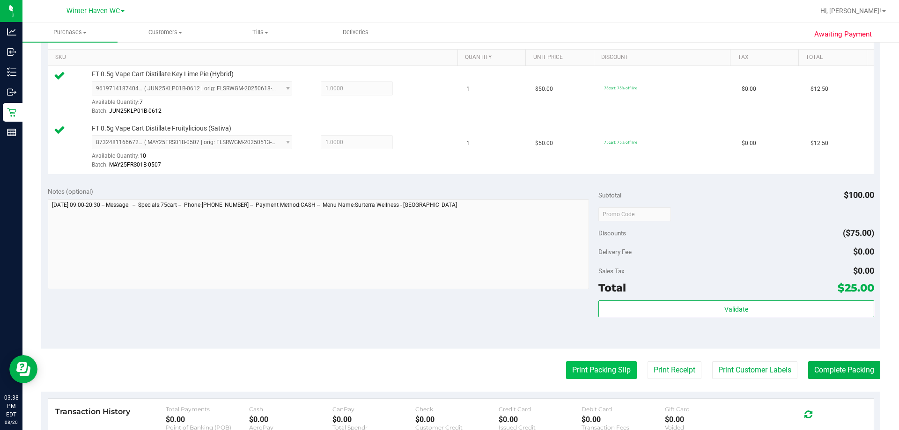
click at [445, 375] on button "Print Packing Slip" at bounding box center [601, 371] width 71 height 18
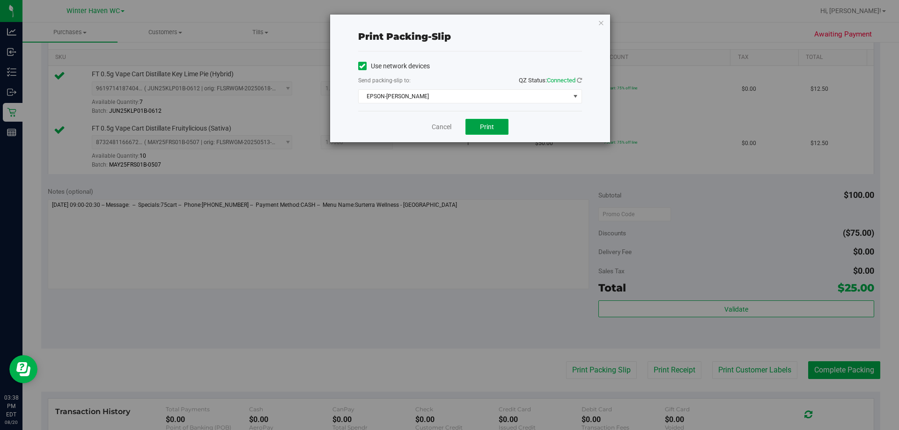
click at [445, 130] on button "Print" at bounding box center [487, 127] width 43 height 16
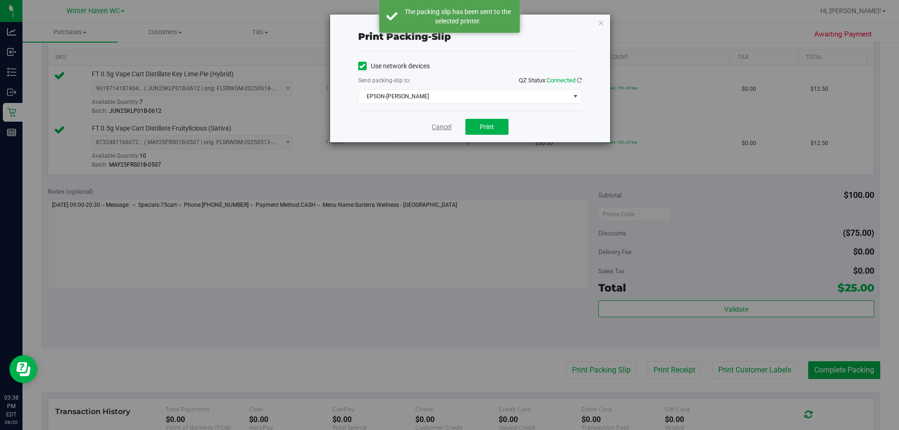
click at [441, 128] on link "Cancel" at bounding box center [442, 127] width 20 height 10
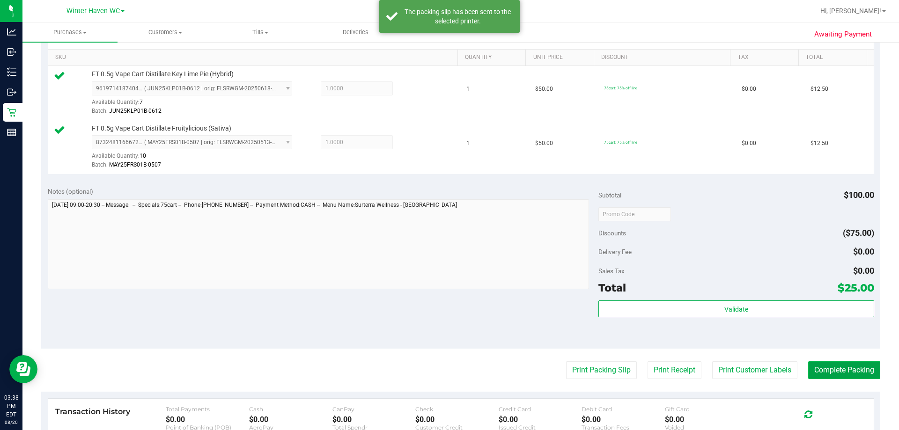
click at [445, 374] on button "Complete Packing" at bounding box center [844, 371] width 72 height 18
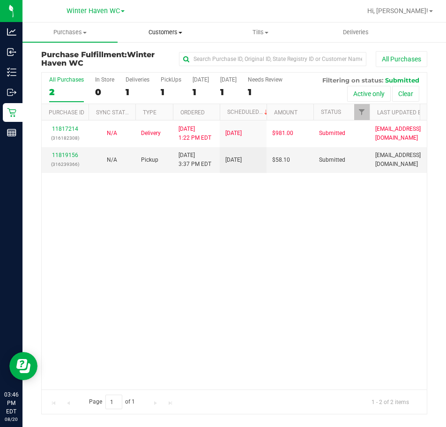
click at [179, 29] on span "Customers" at bounding box center [165, 32] width 94 height 8
click at [169, 53] on span "All customers" at bounding box center [151, 56] width 67 height 8
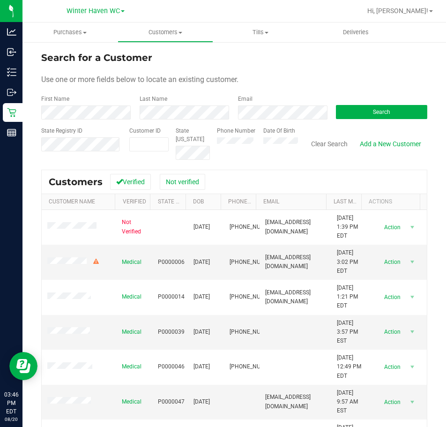
click at [84, 94] on form "Search for a Customer Use one or more fields below to locate an existing custom…" at bounding box center [234, 105] width 386 height 109
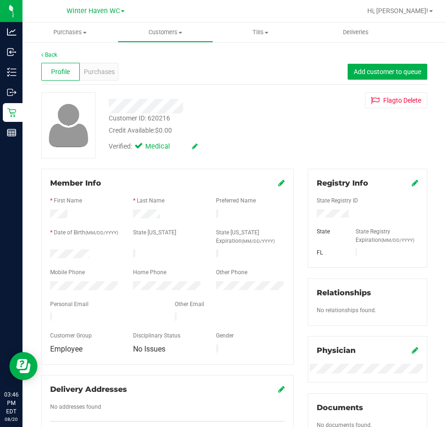
click at [74, 72] on div "Profile" at bounding box center [60, 72] width 38 height 18
click at [94, 71] on span "Purchases" at bounding box center [99, 72] width 31 height 10
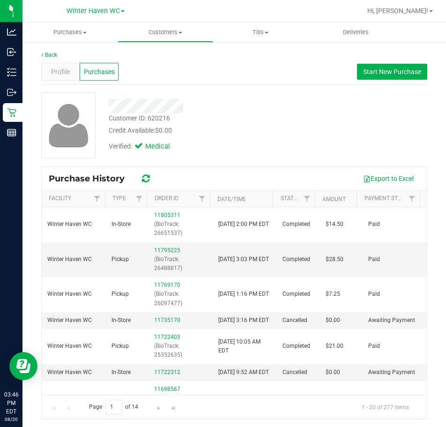
click at [240, 142] on div "Verified: Medical" at bounding box center [202, 145] width 200 height 21
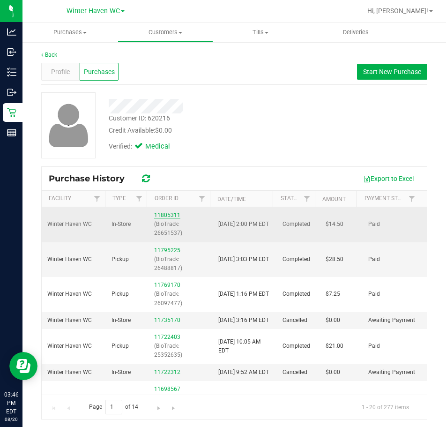
click at [166, 214] on link "11805311" at bounding box center [167, 215] width 26 height 7
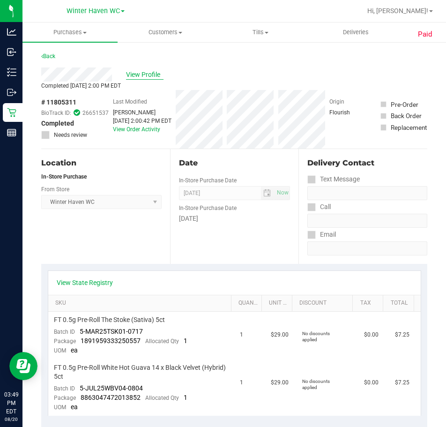
click at [148, 76] on span "View Profile" at bounding box center [144, 75] width 37 height 10
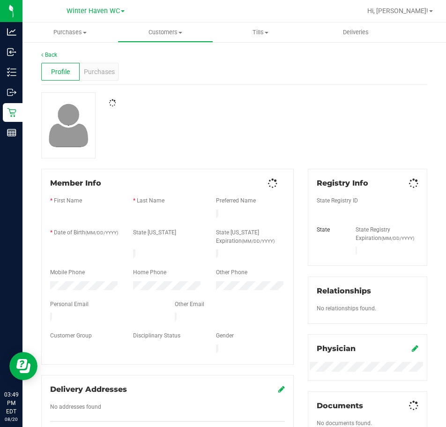
click at [112, 72] on span "Purchases" at bounding box center [99, 72] width 31 height 10
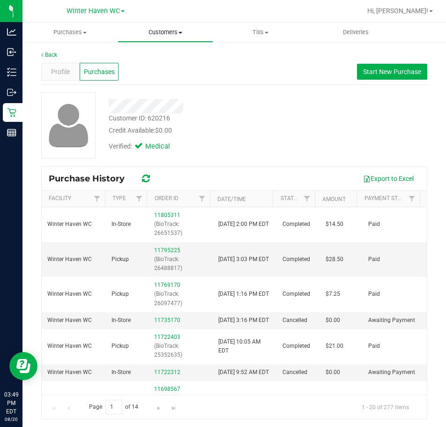
click at [153, 33] on span "Customers" at bounding box center [165, 32] width 94 height 8
click at [151, 52] on span "All customers" at bounding box center [151, 56] width 67 height 8
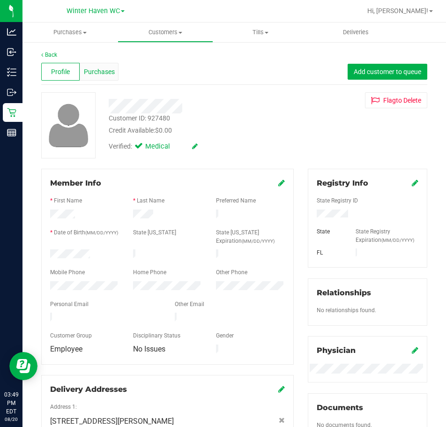
click at [96, 76] on span "Purchases" at bounding box center [99, 72] width 31 height 10
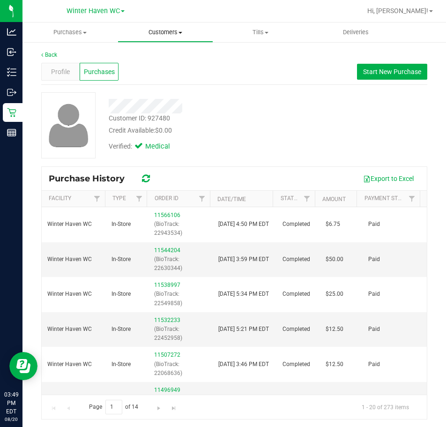
click at [185, 37] on uib-tab-heading "Customers All customers Add a new customer All physicians" at bounding box center [165, 32] width 94 height 19
click at [177, 54] on span "All customers" at bounding box center [151, 56] width 67 height 8
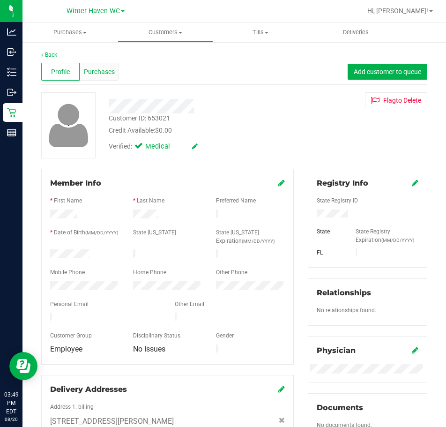
click at [103, 73] on span "Purchases" at bounding box center [99, 72] width 31 height 10
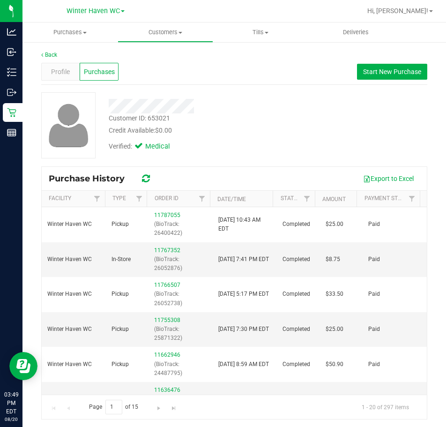
click at [236, 159] on div "Customer ID: 653021 Credit Available: $0.00 Verified: Medical" at bounding box center [234, 129] width 386 height 74
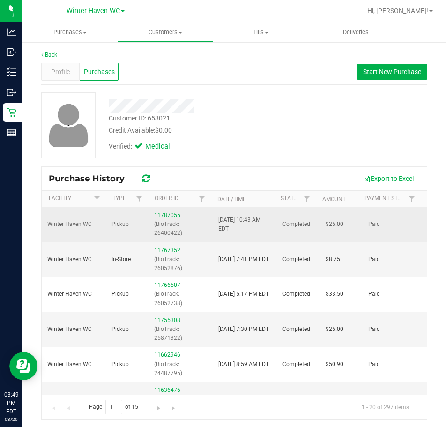
click at [173, 215] on link "11787055" at bounding box center [167, 215] width 26 height 7
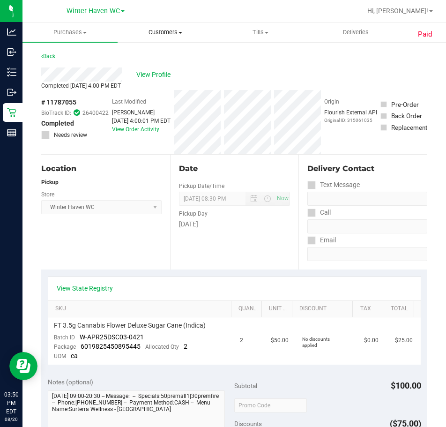
click at [150, 31] on span "Customers" at bounding box center [165, 32] width 94 height 8
click at [161, 55] on span "All customers" at bounding box center [151, 56] width 67 height 8
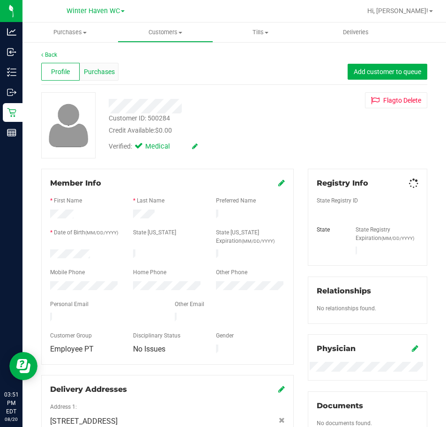
click at [101, 78] on div "Purchases" at bounding box center [99, 72] width 38 height 18
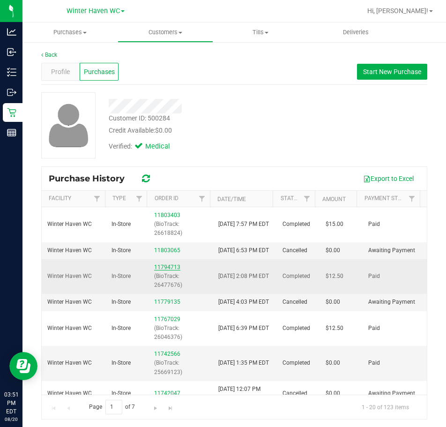
click at [164, 270] on link "11794713" at bounding box center [167, 267] width 26 height 7
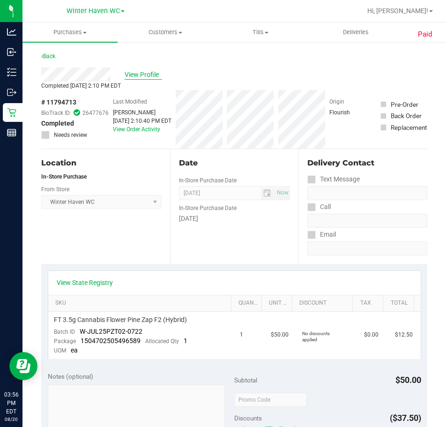
click at [138, 79] on span "View Profile" at bounding box center [143, 75] width 37 height 10
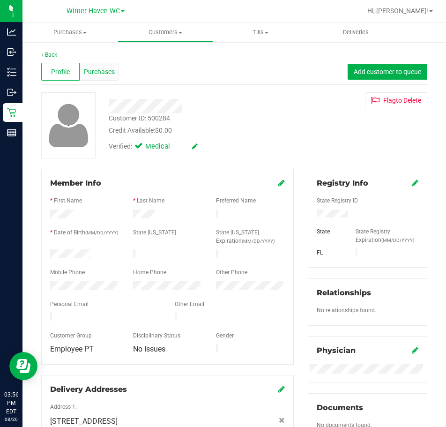
click at [84, 79] on div "Purchases" at bounding box center [99, 72] width 38 height 18
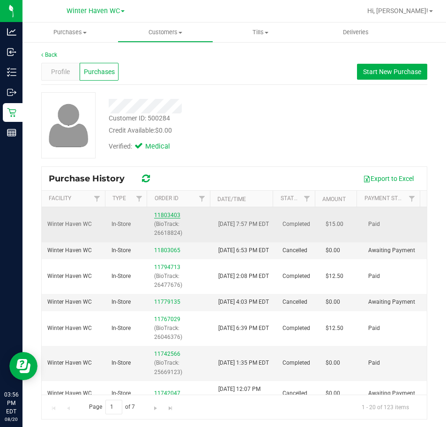
click at [160, 217] on link "11803403" at bounding box center [167, 215] width 26 height 7
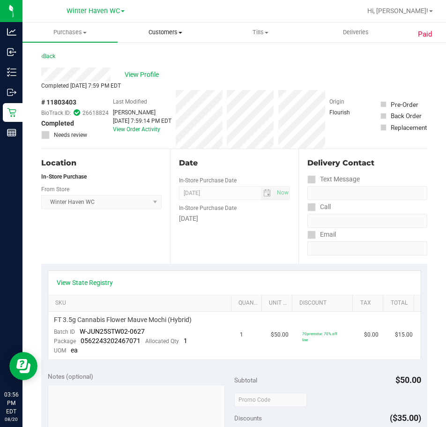
click at [170, 34] on span "Customers" at bounding box center [165, 32] width 94 height 8
click at [165, 55] on span "All customers" at bounding box center [151, 56] width 67 height 8
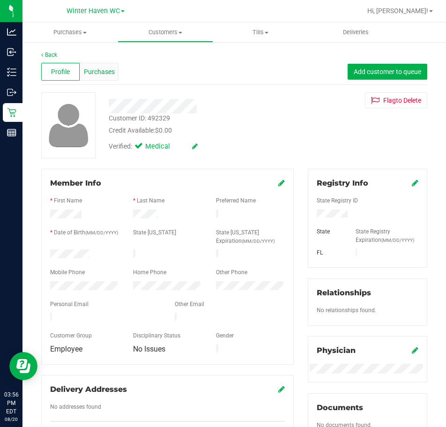
click at [102, 67] on span "Purchases" at bounding box center [99, 72] width 31 height 10
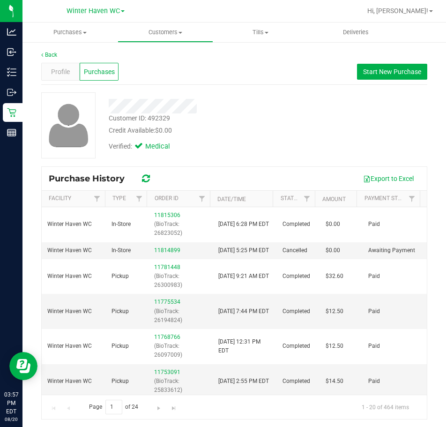
click at [202, 169] on div "Purchase History Export to Excel" at bounding box center [234, 178] width 385 height 23
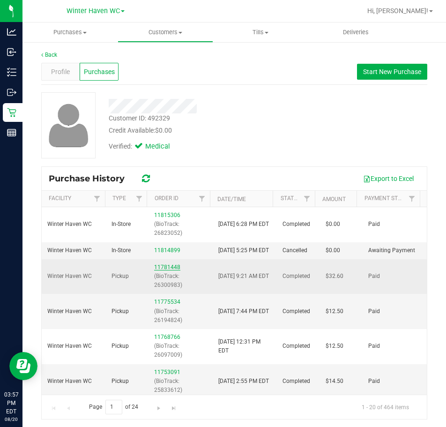
click at [173, 270] on link "11781448" at bounding box center [167, 267] width 26 height 7
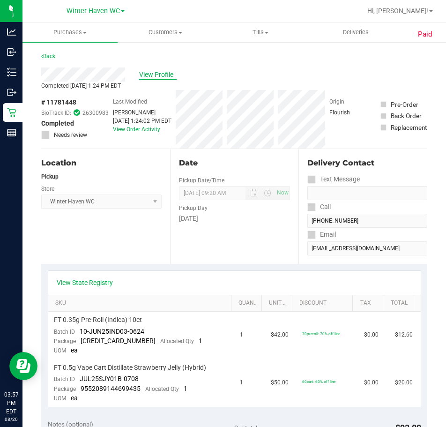
click at [163, 75] on span "View Profile" at bounding box center [157, 75] width 37 height 10
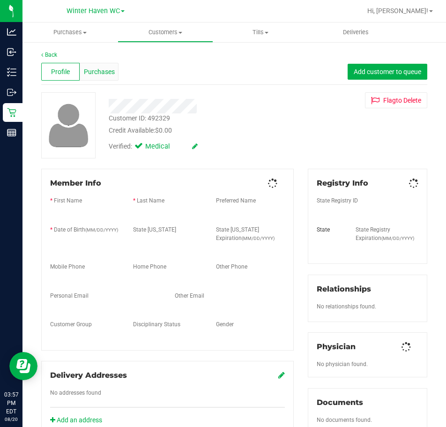
click at [104, 76] on span "Purchases" at bounding box center [99, 72] width 31 height 10
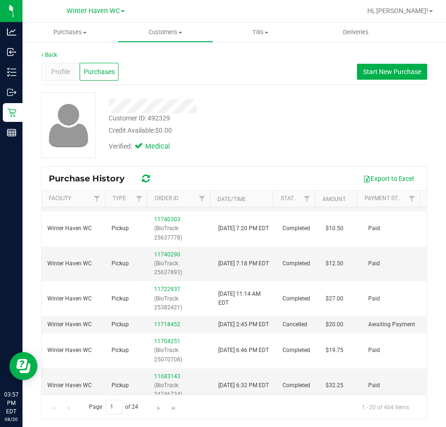
scroll to position [141, 0]
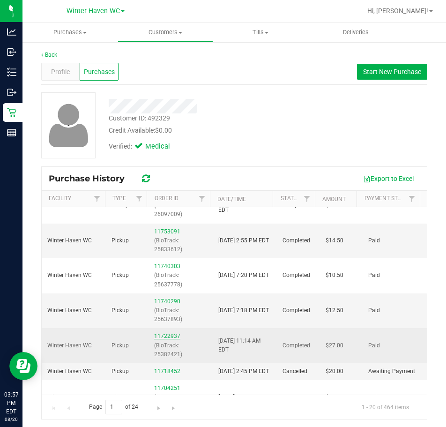
click at [163, 339] on link "11722937" at bounding box center [167, 336] width 26 height 7
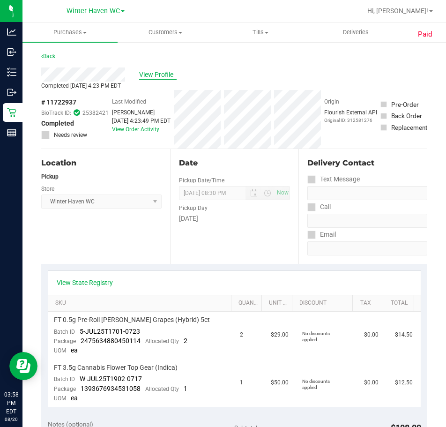
click at [170, 71] on span "View Profile" at bounding box center [157, 75] width 37 height 10
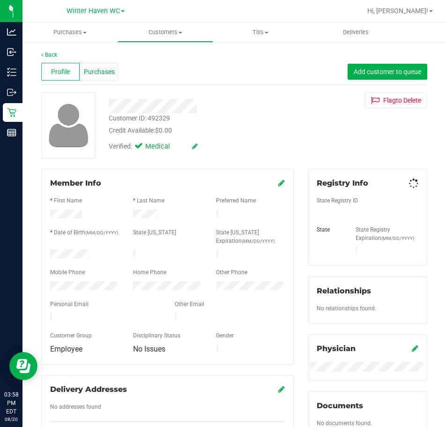
click at [97, 72] on span "Purchases" at bounding box center [99, 72] width 31 height 10
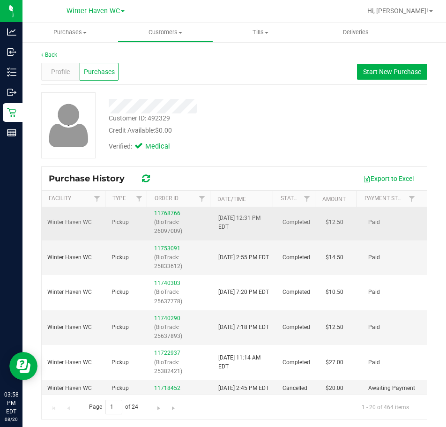
scroll to position [141, 0]
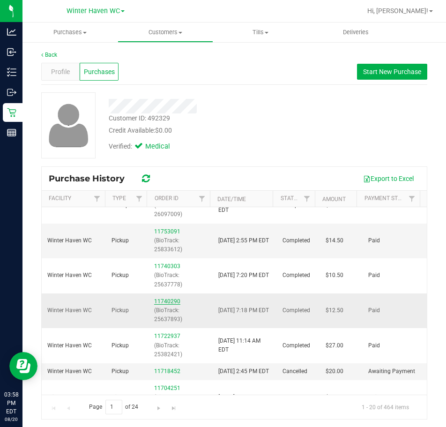
click at [169, 304] on link "11740290" at bounding box center [167, 301] width 26 height 7
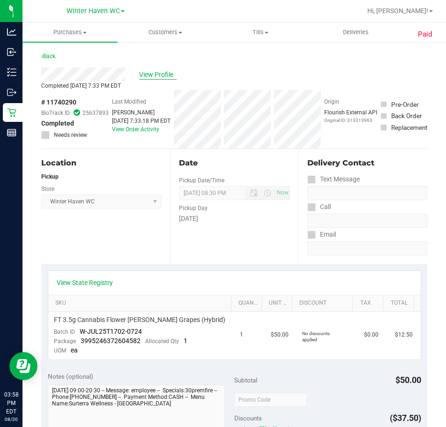
click at [142, 74] on span "View Profile" at bounding box center [157, 75] width 37 height 10
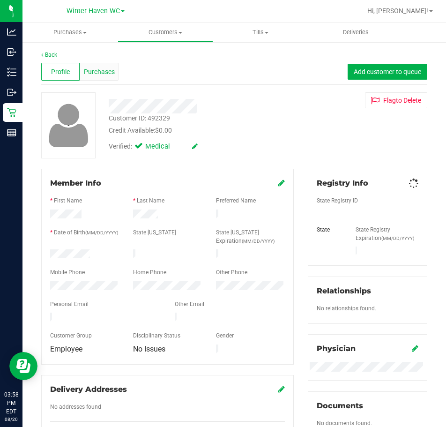
click at [94, 73] on span "Purchases" at bounding box center [99, 72] width 31 height 10
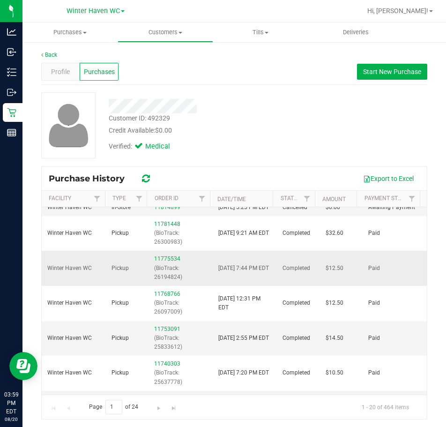
scroll to position [94, 0]
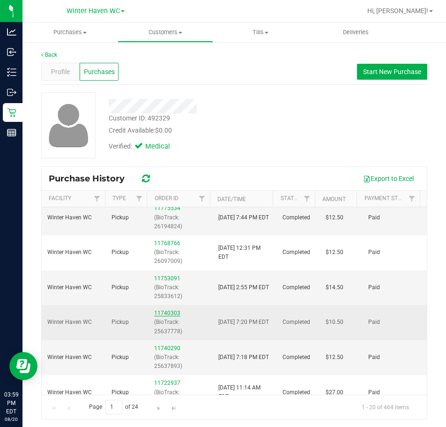
click at [162, 316] on link "11740303" at bounding box center [167, 313] width 26 height 7
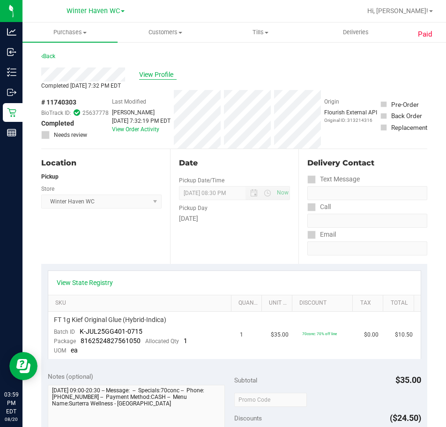
click at [152, 75] on span "View Profile" at bounding box center [157, 75] width 37 height 10
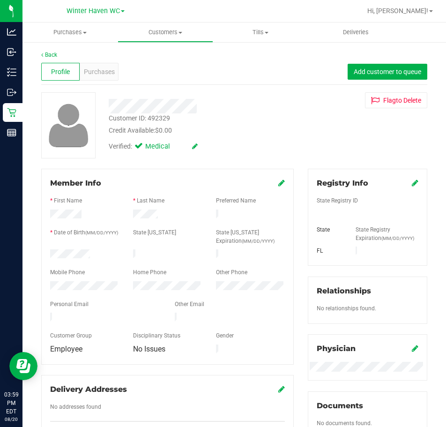
click at [96, 81] on div "Profile Purchases Add customer to queue" at bounding box center [234, 72] width 386 height 26
click at [104, 79] on div "Purchases" at bounding box center [99, 72] width 38 height 18
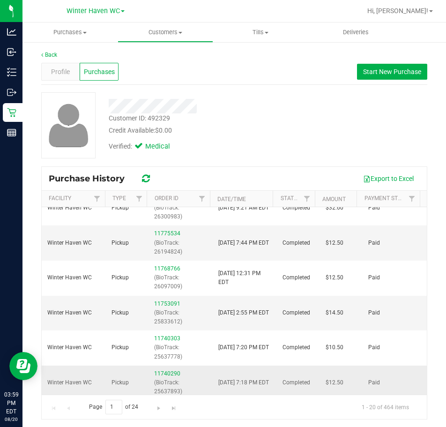
scroll to position [47, 0]
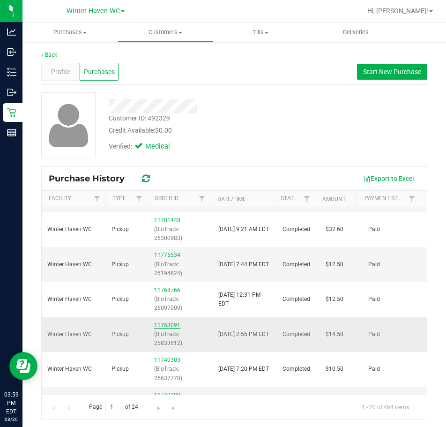
click at [163, 328] on link "11753091" at bounding box center [167, 325] width 26 height 7
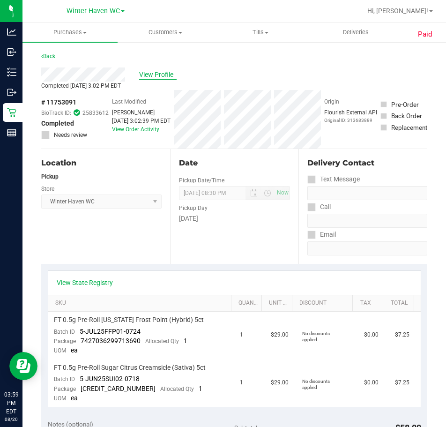
click at [167, 75] on span "View Profile" at bounding box center [157, 75] width 37 height 10
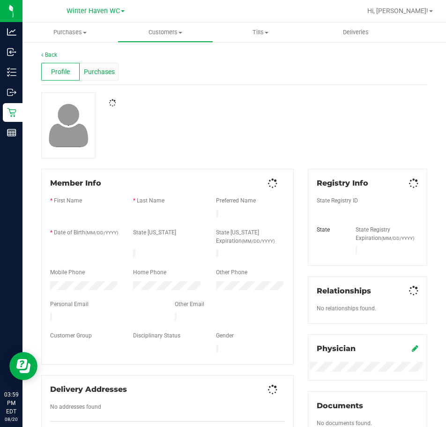
click at [114, 76] on div "Purchases" at bounding box center [99, 72] width 38 height 18
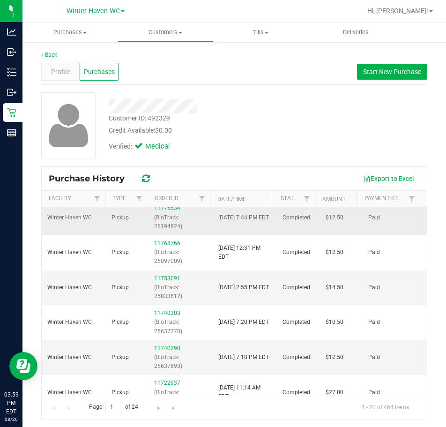
scroll to position [47, 0]
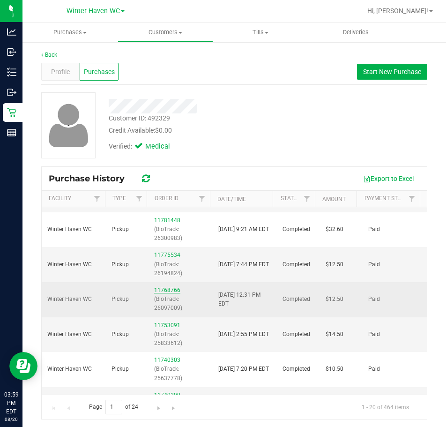
click at [162, 293] on link "11768766" at bounding box center [167, 290] width 26 height 7
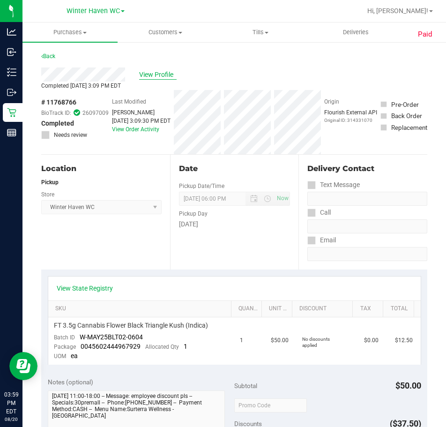
click at [152, 70] on span "View Profile" at bounding box center [157, 75] width 37 height 10
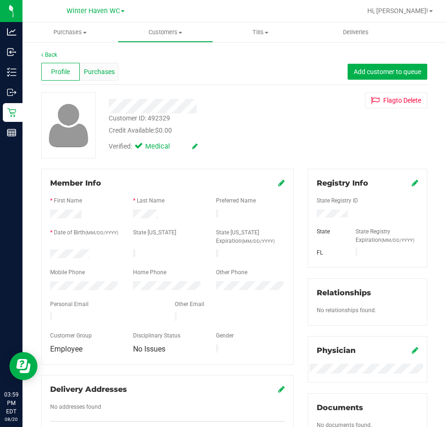
click at [110, 74] on span "Purchases" at bounding box center [99, 72] width 31 height 10
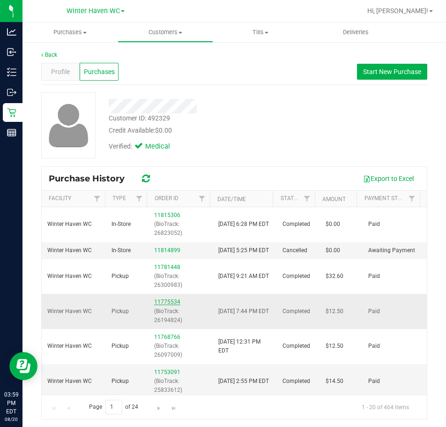
click at [161, 305] on link "11775534" at bounding box center [167, 301] width 26 height 7
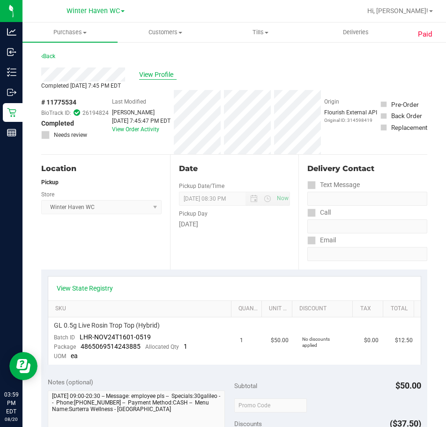
click at [143, 72] on span "View Profile" at bounding box center [157, 75] width 37 height 10
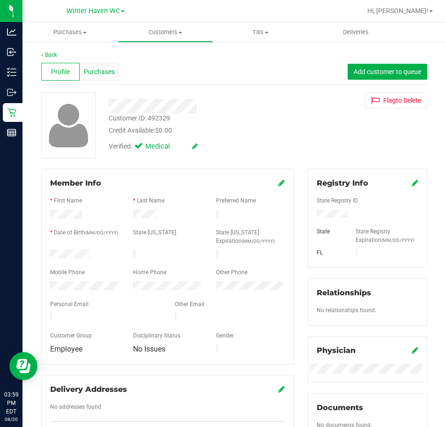
click at [111, 69] on span "Purchases" at bounding box center [99, 72] width 31 height 10
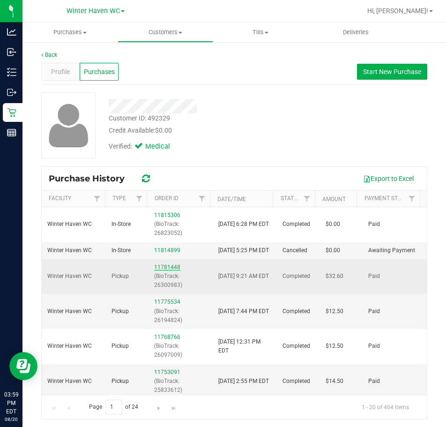
click at [167, 270] on link "11781448" at bounding box center [167, 267] width 26 height 7
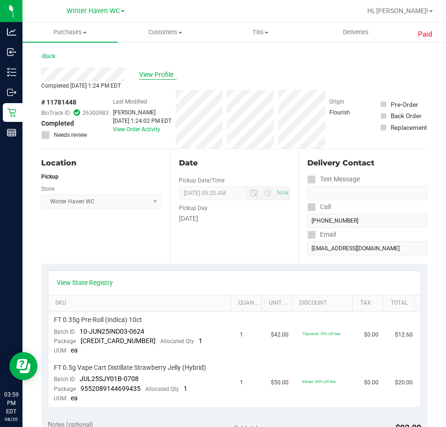
click at [145, 72] on span "View Profile" at bounding box center [157, 75] width 37 height 10
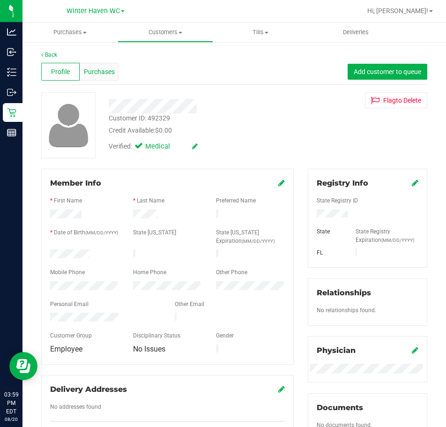
click at [88, 74] on span "Purchases" at bounding box center [99, 72] width 31 height 10
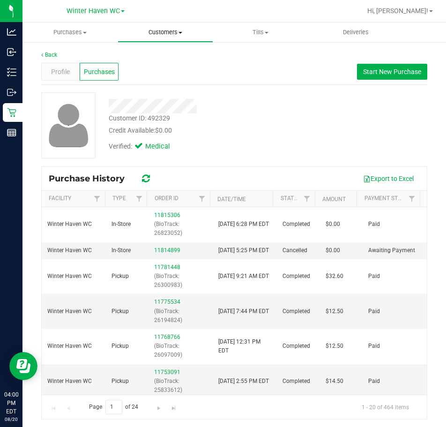
click at [175, 32] on span "Customers" at bounding box center [165, 32] width 94 height 8
click at [161, 56] on span "All customers" at bounding box center [151, 56] width 67 height 8
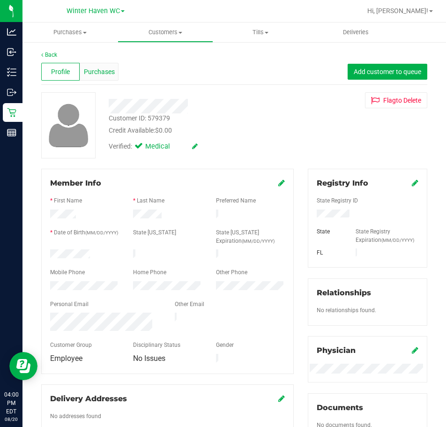
click at [101, 69] on span "Purchases" at bounding box center [99, 72] width 31 height 10
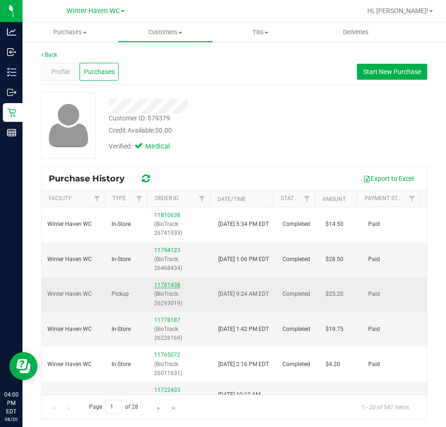
click at [158, 283] on link "11781438" at bounding box center [167, 284] width 26 height 7
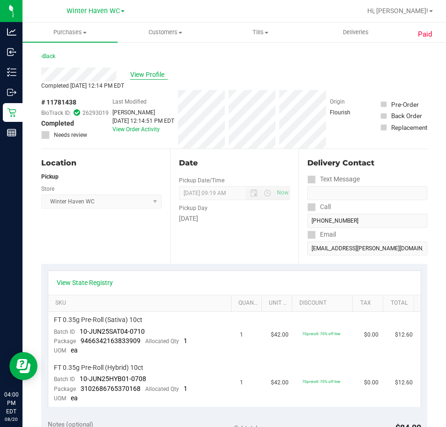
click at [141, 76] on span "View Profile" at bounding box center [148, 75] width 37 height 10
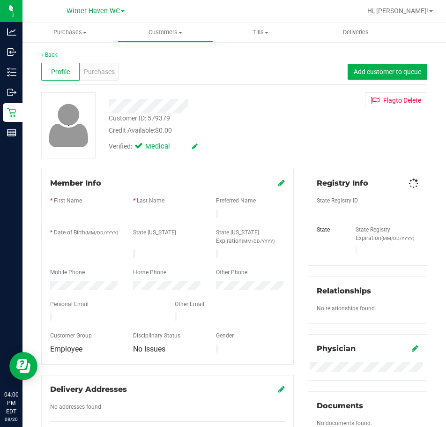
click at [104, 80] on div "Purchases" at bounding box center [99, 72] width 38 height 18
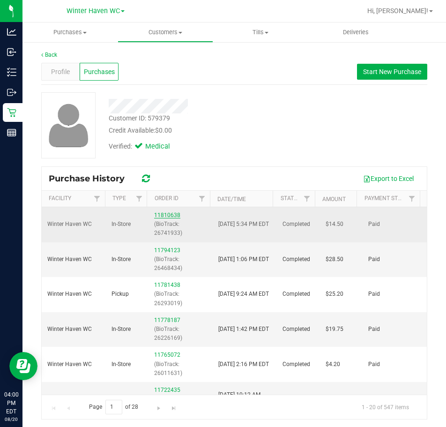
click at [162, 213] on link "11810638" at bounding box center [167, 215] width 26 height 7
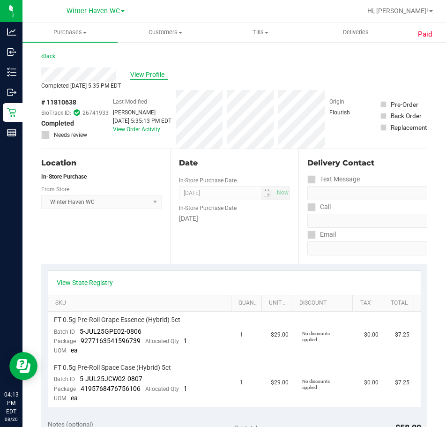
click at [150, 77] on span "View Profile" at bounding box center [148, 75] width 37 height 10
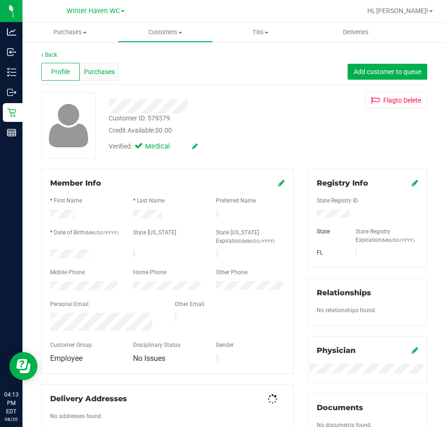
click at [111, 71] on span "Purchases" at bounding box center [99, 72] width 31 height 10
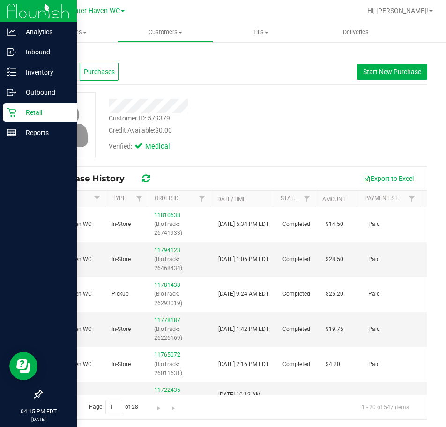
click at [8, 115] on icon at bounding box center [11, 112] width 9 height 9
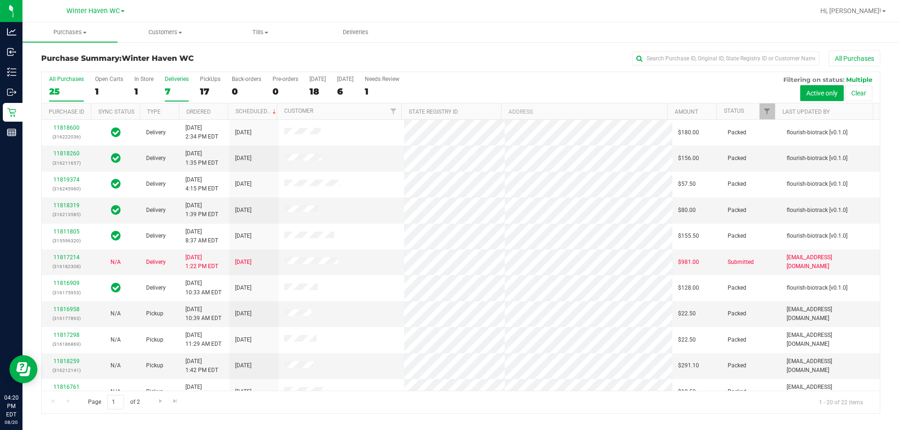
click at [178, 89] on div "7" at bounding box center [177, 91] width 24 height 11
click at [0, 0] on input "Deliveries 7" at bounding box center [0, 0] width 0 height 0
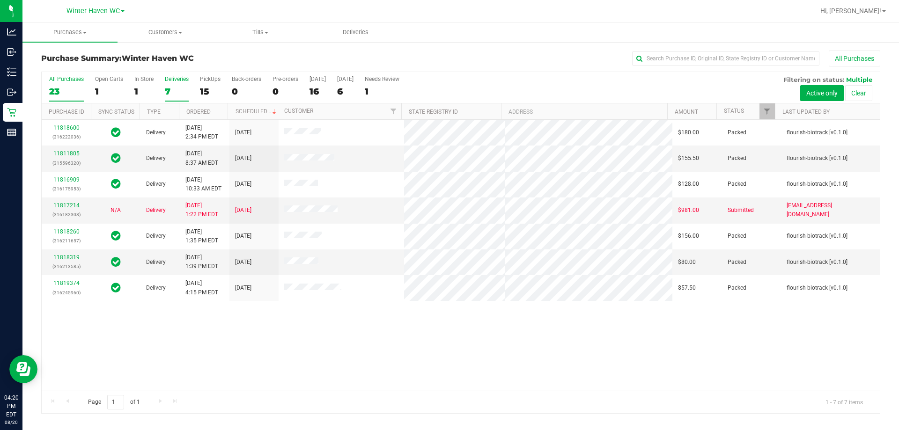
click at [62, 81] on div "All Purchases" at bounding box center [66, 79] width 35 height 7
click at [0, 0] on input "All Purchases 23" at bounding box center [0, 0] width 0 height 0
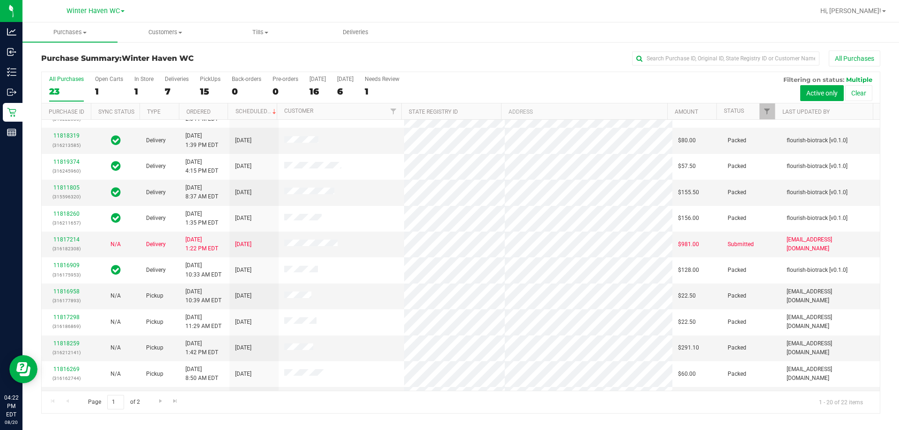
scroll to position [13, 0]
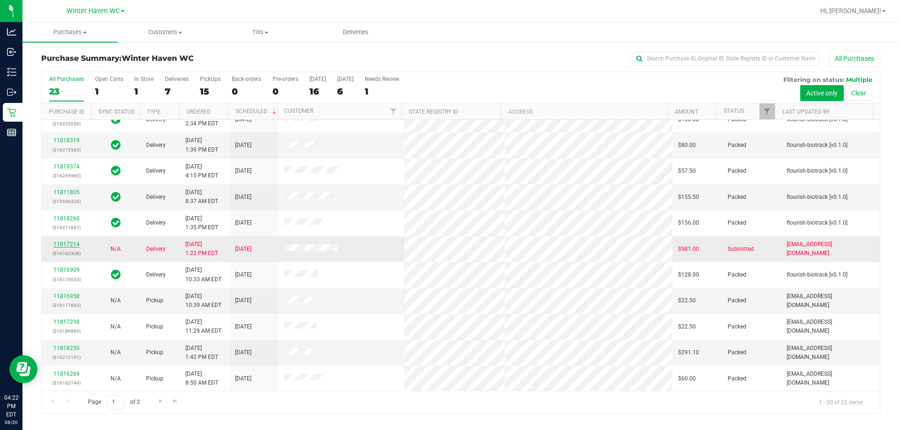
click at [59, 246] on link "11817214" at bounding box center [66, 244] width 26 height 7
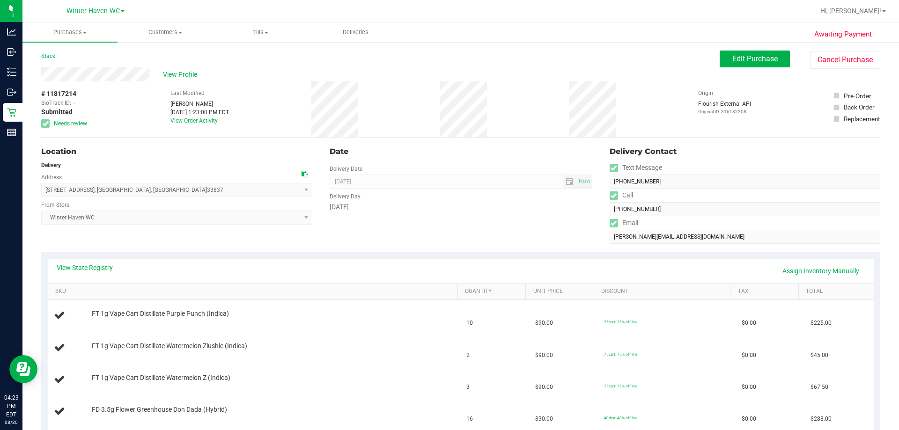
click at [270, 237] on div "Location Delivery Address 38 Lone Pine Ct , Davenport , FL 33837 Select address…" at bounding box center [181, 195] width 280 height 115
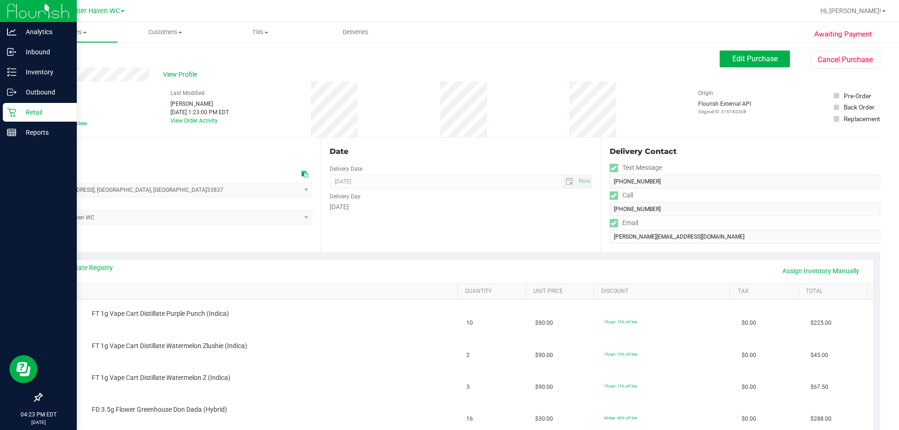
click at [50, 115] on p "Retail" at bounding box center [44, 112] width 56 height 11
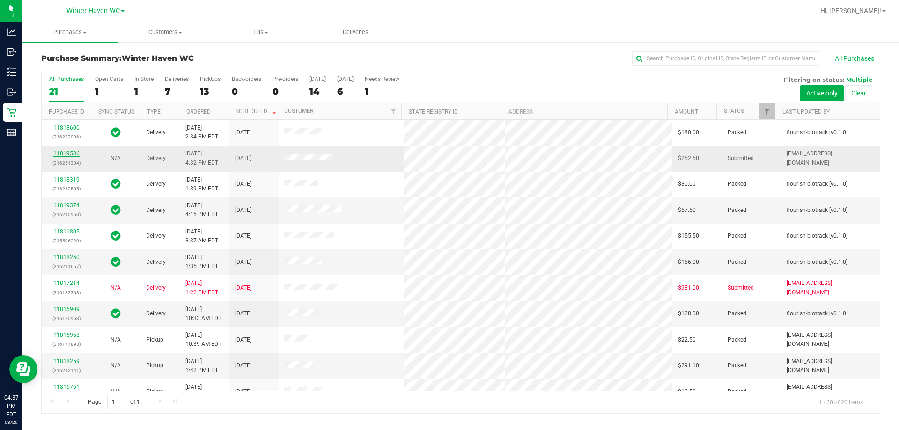
click at [56, 154] on link "11819536" at bounding box center [66, 153] width 26 height 7
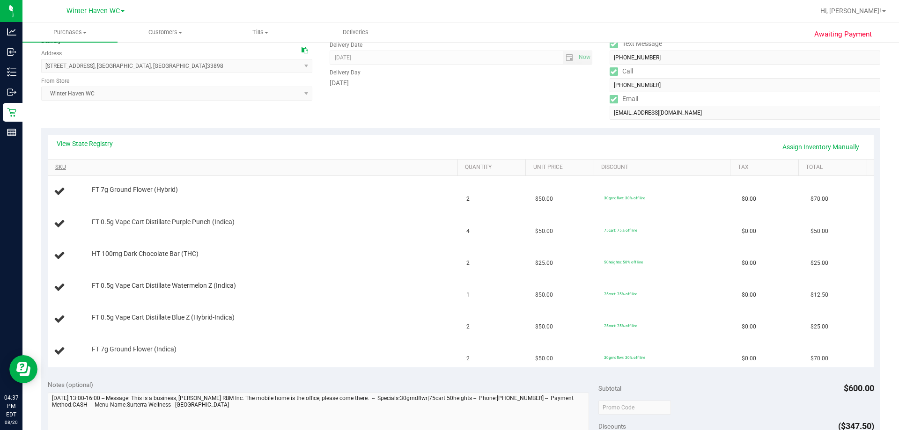
scroll to position [141, 0]
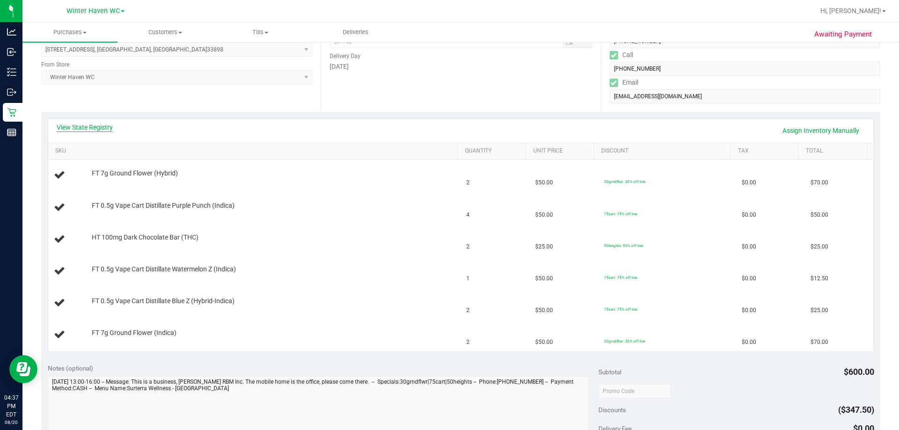
click at [85, 130] on link "View State Registry" at bounding box center [85, 127] width 56 height 9
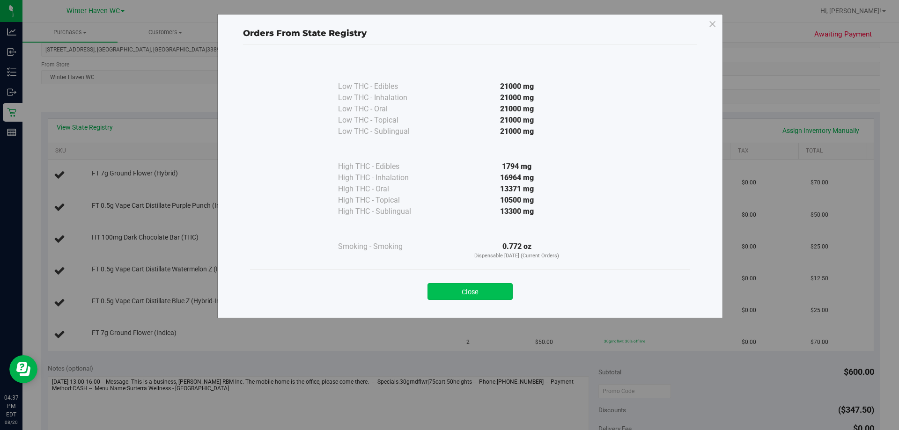
click at [445, 292] on button "Close" at bounding box center [470, 291] width 85 height 17
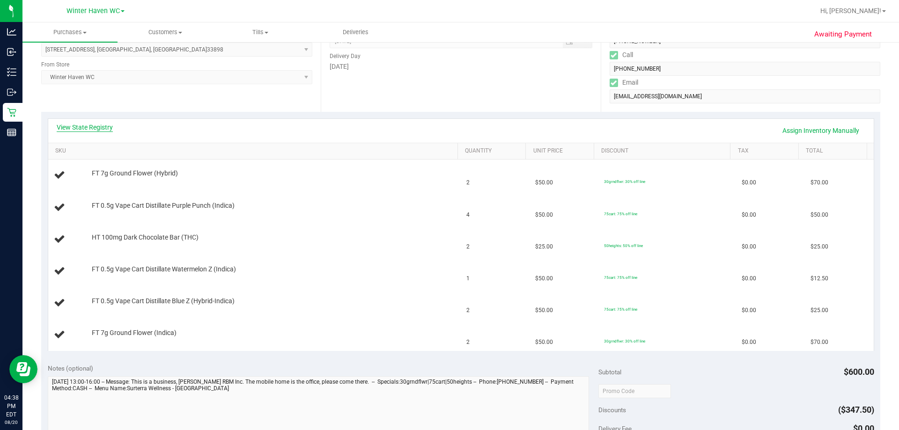
click at [82, 123] on link "View State Registry" at bounding box center [85, 127] width 56 height 9
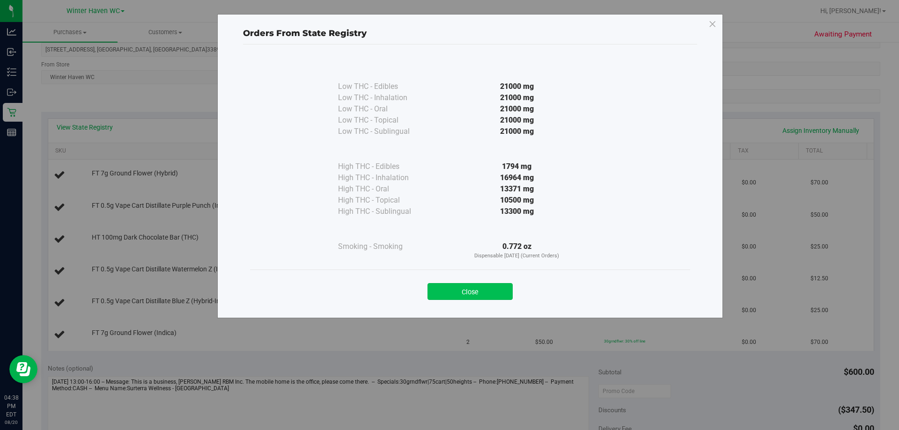
click at [445, 295] on button "Close" at bounding box center [470, 291] width 85 height 17
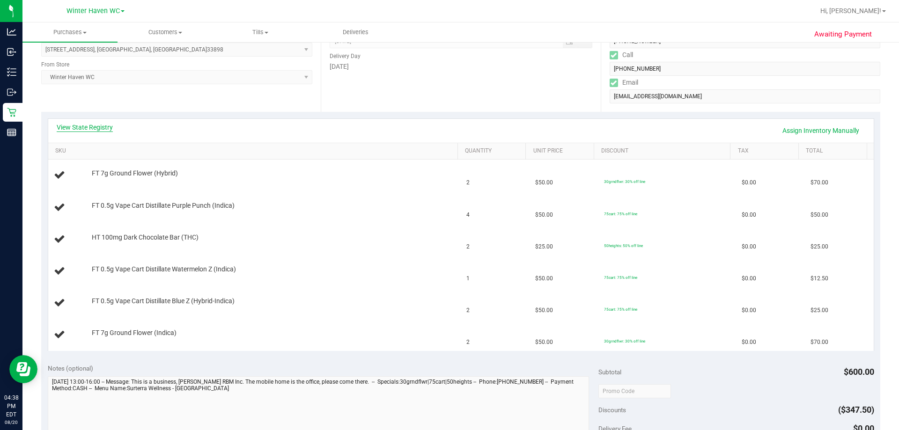
click at [93, 127] on link "View State Registry" at bounding box center [85, 127] width 56 height 9
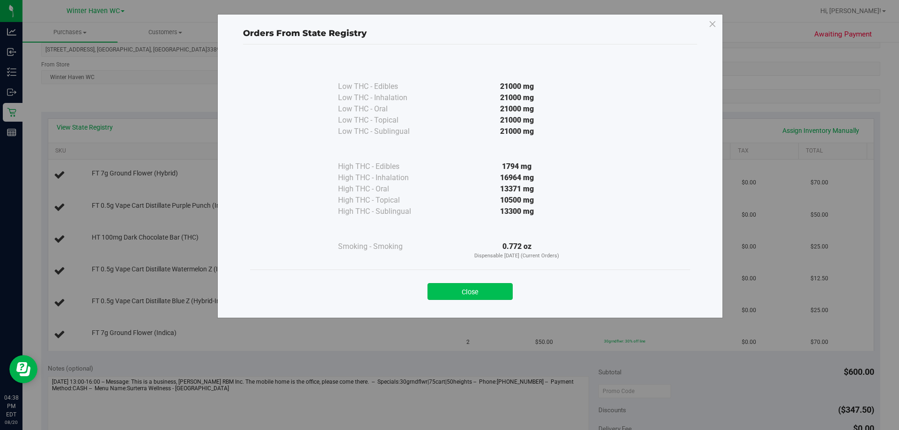
click at [445, 283] on div "Close" at bounding box center [470, 288] width 426 height 23
click at [445, 289] on button "Close" at bounding box center [470, 291] width 85 height 17
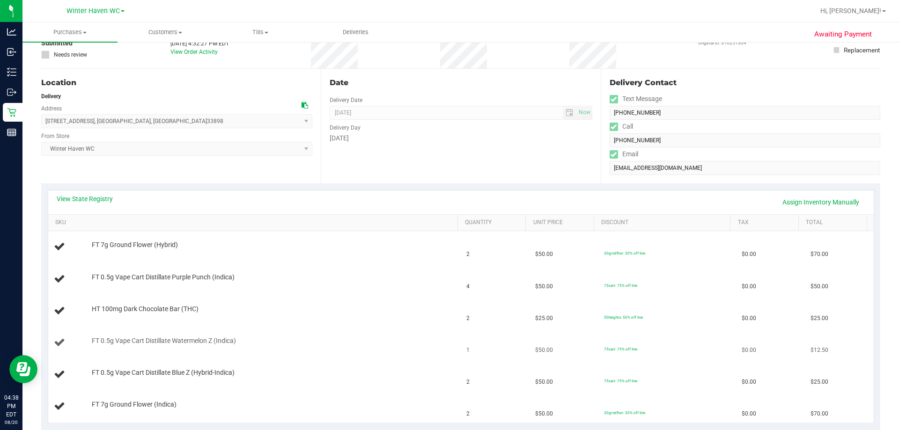
scroll to position [0, 0]
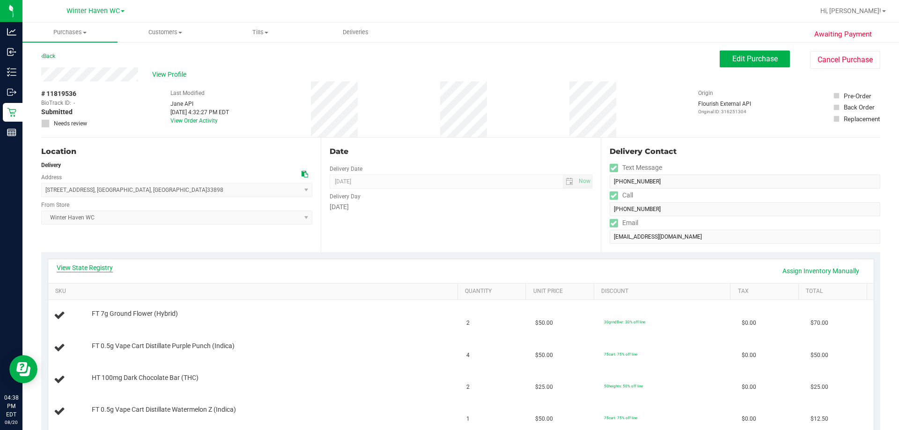
click at [100, 266] on link "View State Registry" at bounding box center [85, 267] width 56 height 9
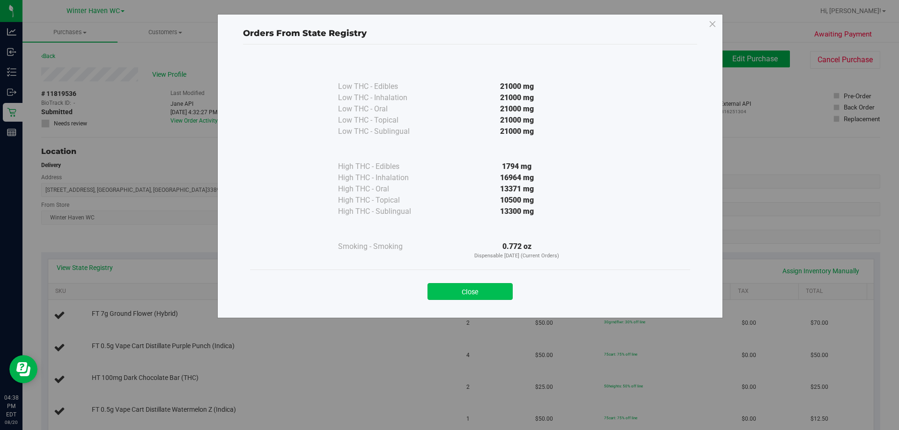
click at [445, 289] on button "Close" at bounding box center [470, 291] width 85 height 17
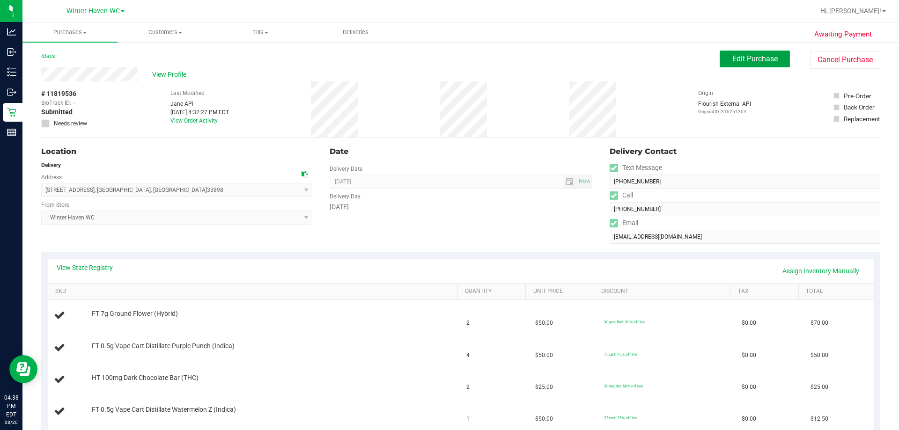
click at [445, 57] on span "Edit Purchase" at bounding box center [754, 58] width 45 height 9
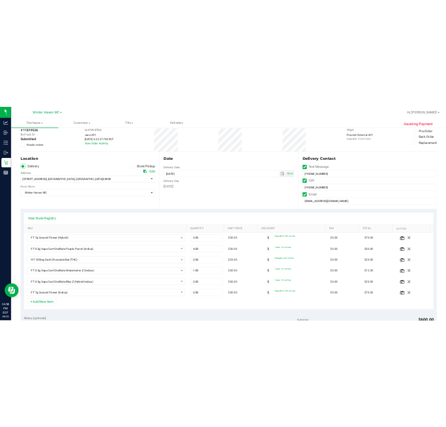
scroll to position [141, 0]
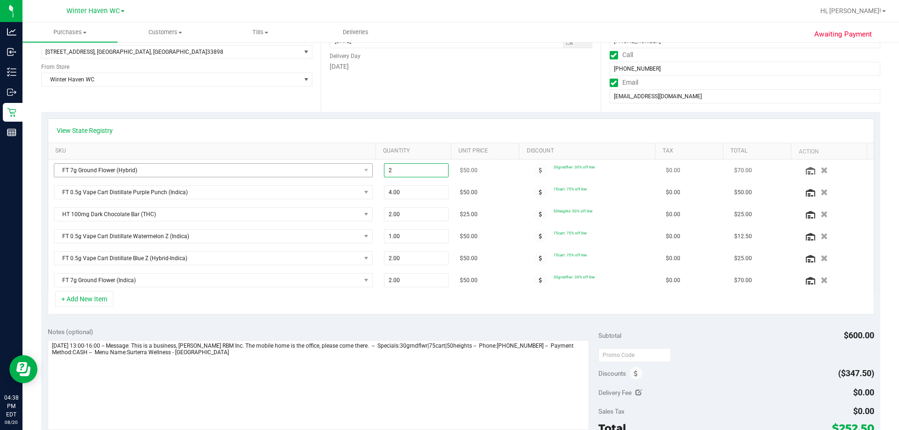
drag, startPoint x: 436, startPoint y: 173, endPoint x: 300, endPoint y: 173, distance: 135.8
click at [315, 173] on tr "FT 7g Ground Flower (Hybrid) 2.00 2 $50.00 30grndflwr: 30% off line $0.00 $70.00" at bounding box center [461, 171] width 826 height 22
drag, startPoint x: 399, startPoint y: 172, endPoint x: 359, endPoint y: 172, distance: 39.3
click at [359, 172] on tr "FT 7g Ground Flower (Hybrid) 2.00 1 $50.00 30grndflwr: 30% off line $0.00 $70.00" at bounding box center [461, 171] width 826 height 22
type input "2"
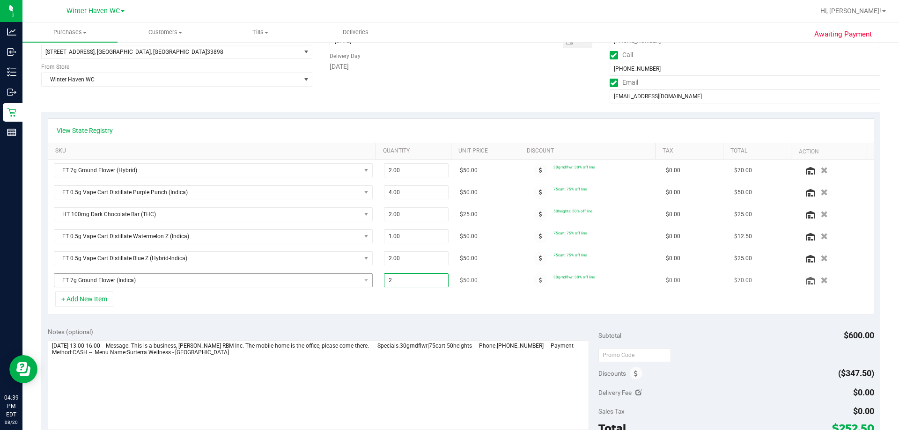
drag, startPoint x: 422, startPoint y: 279, endPoint x: 149, endPoint y: 282, distance: 272.6
click at [162, 282] on tr "FT 7g Ground Flower (Indica) 2.00 2 $50.00 30grndflwr: 30% off line $0.00 $70.00" at bounding box center [461, 281] width 826 height 22
type input "1"
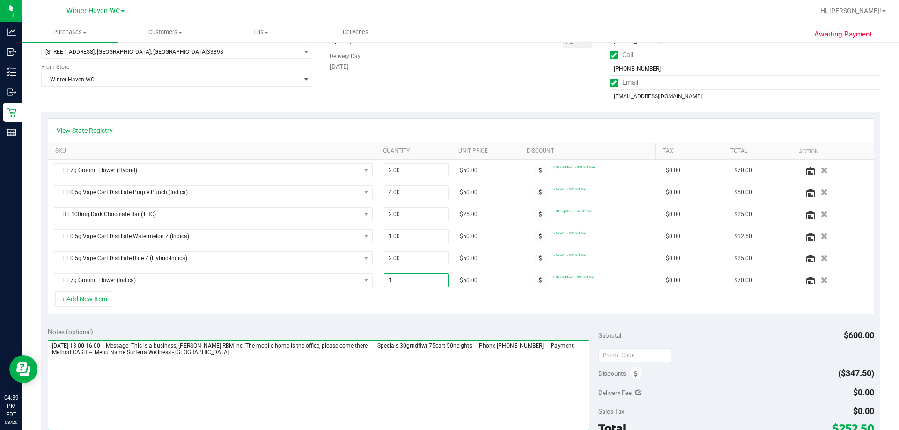
type input "1.00"
click at [244, 362] on textarea at bounding box center [319, 385] width 542 height 90
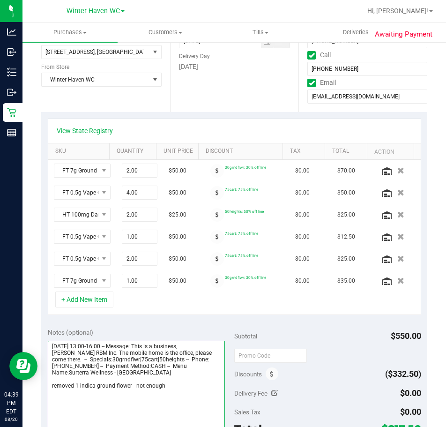
type textarea "Thursday 08/21/2025 13:00-16:00 -- Message: This is a business, Ellison RBM Inc…"
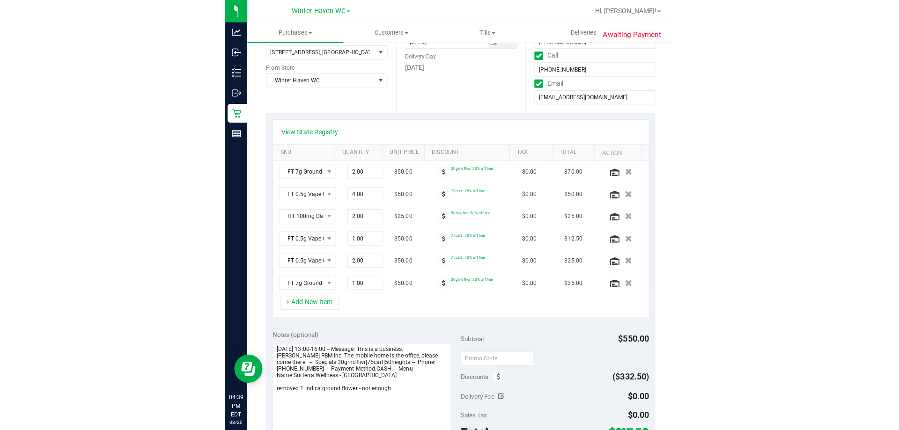
scroll to position [0, 0]
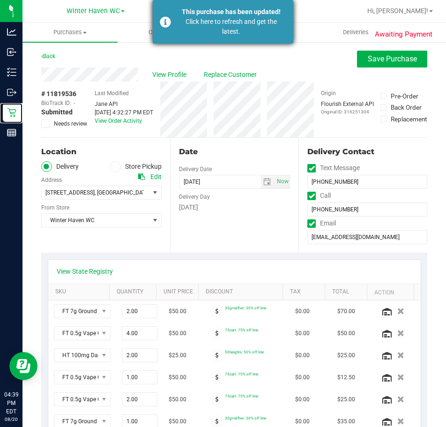
drag, startPoint x: 11, startPoint y: 115, endPoint x: 273, endPoint y: 42, distance: 272.1
click at [11, 115] on icon at bounding box center [11, 112] width 9 height 9
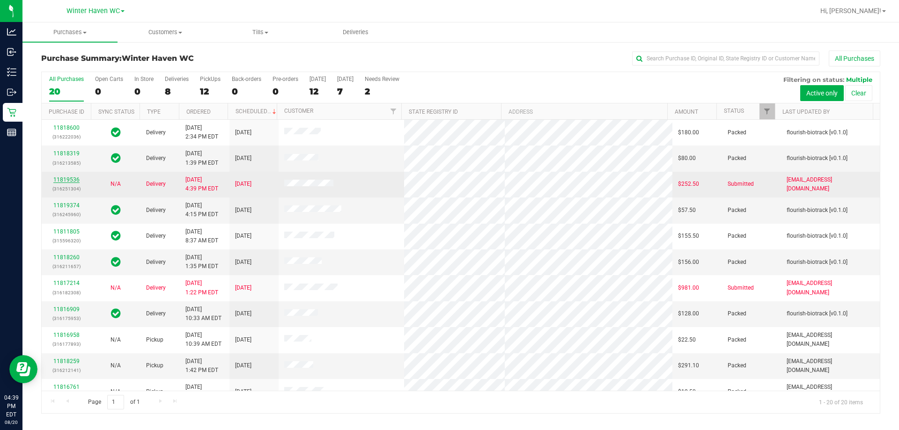
click at [74, 180] on link "11819536" at bounding box center [66, 180] width 26 height 7
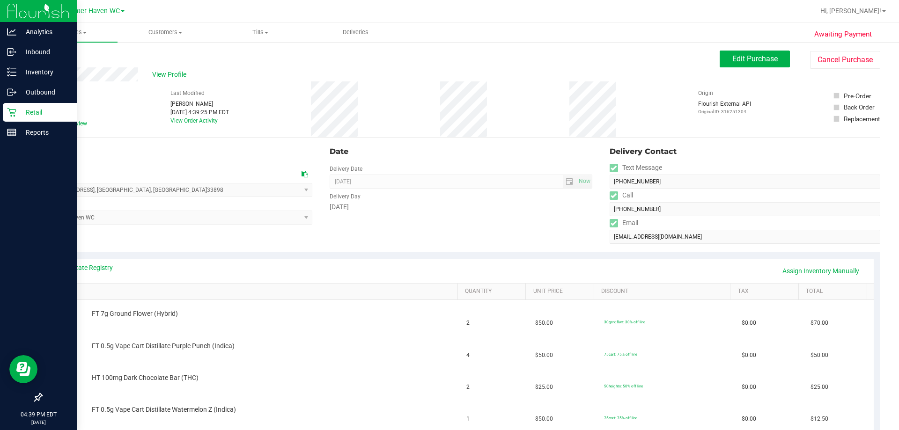
click at [14, 113] on icon at bounding box center [11, 112] width 9 height 9
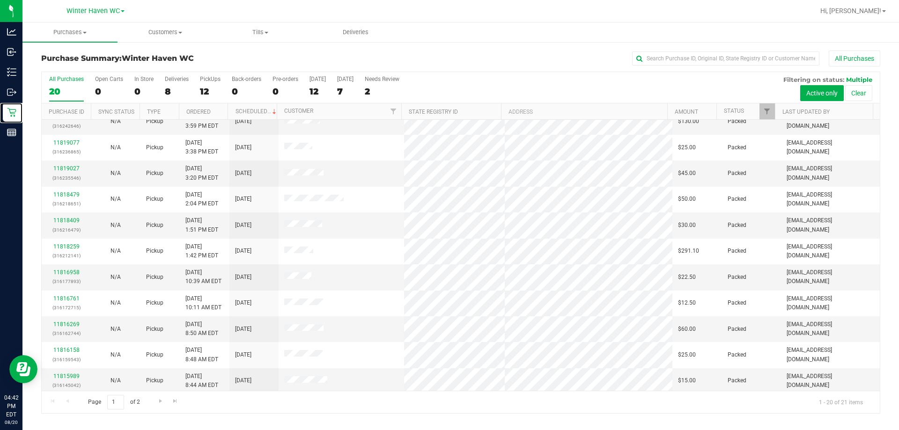
scroll to position [247, 0]
click at [162, 401] on span "Go to the next page" at bounding box center [160, 401] width 7 height 7
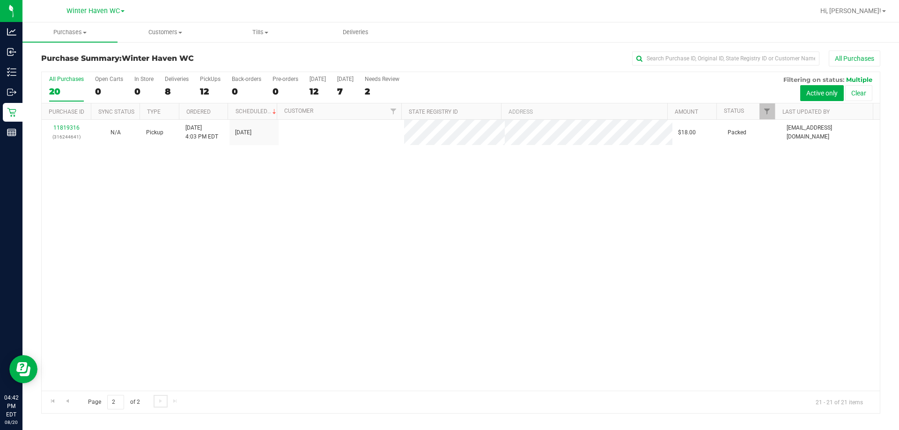
scroll to position [0, 0]
click at [68, 401] on span "Go to the previous page" at bounding box center [67, 401] width 7 height 7
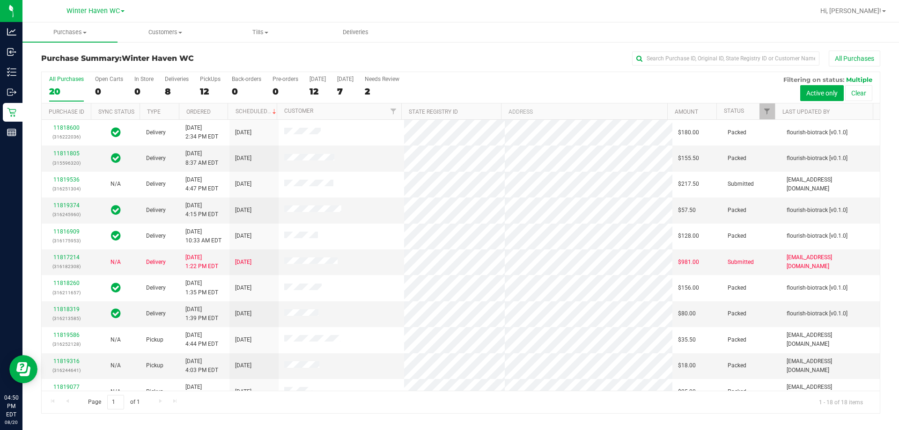
click at [445, 145] on div "All Purchases 20 Open Carts 0 In Store 0 Deliveries 8 PickUps 12 Back-orders 0 …" at bounding box center [460, 242] width 853 height 343
click at [78, 259] on link "11817214" at bounding box center [66, 257] width 26 height 7
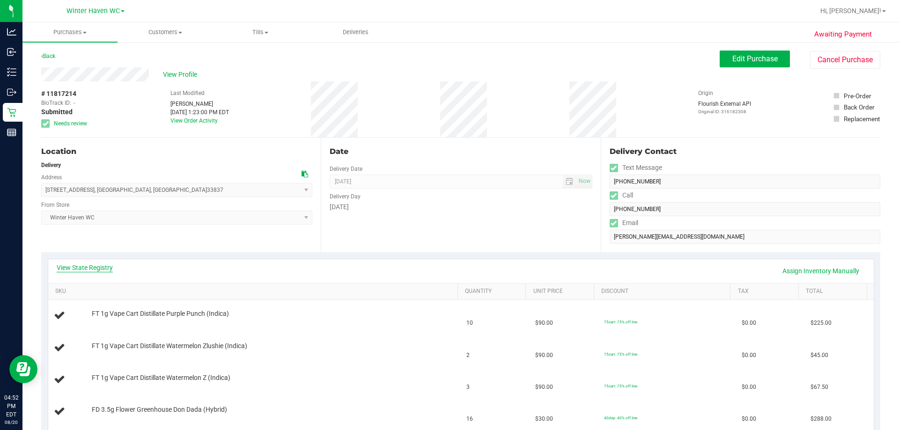
click at [78, 269] on link "View State Registry" at bounding box center [85, 267] width 56 height 9
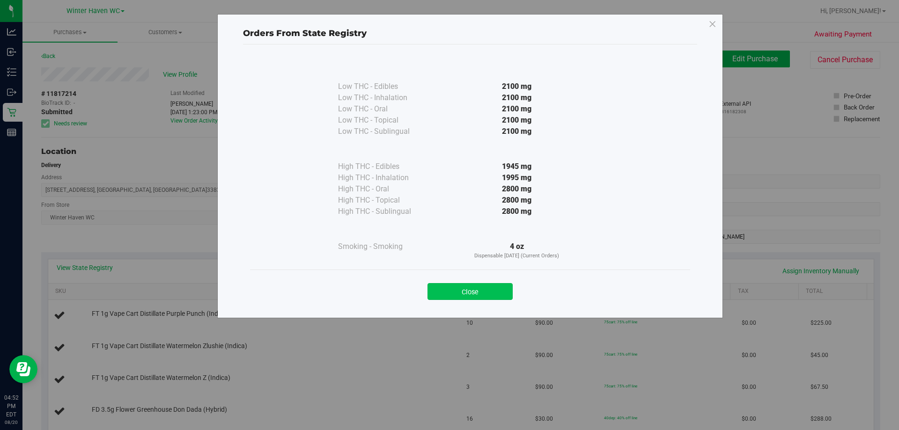
click at [445, 289] on button "Close" at bounding box center [470, 291] width 85 height 17
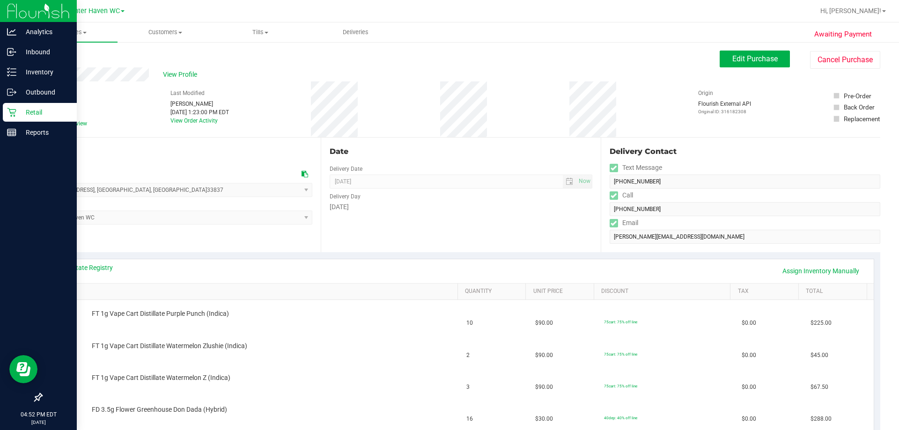
click at [16, 114] on p "Retail" at bounding box center [44, 112] width 56 height 11
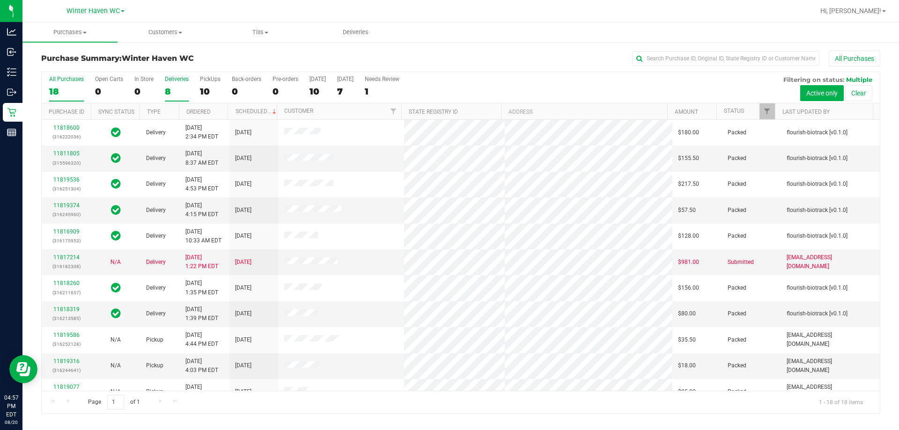
click at [176, 88] on div "8" at bounding box center [177, 91] width 24 height 11
click at [0, 0] on input "Deliveries 8" at bounding box center [0, 0] width 0 height 0
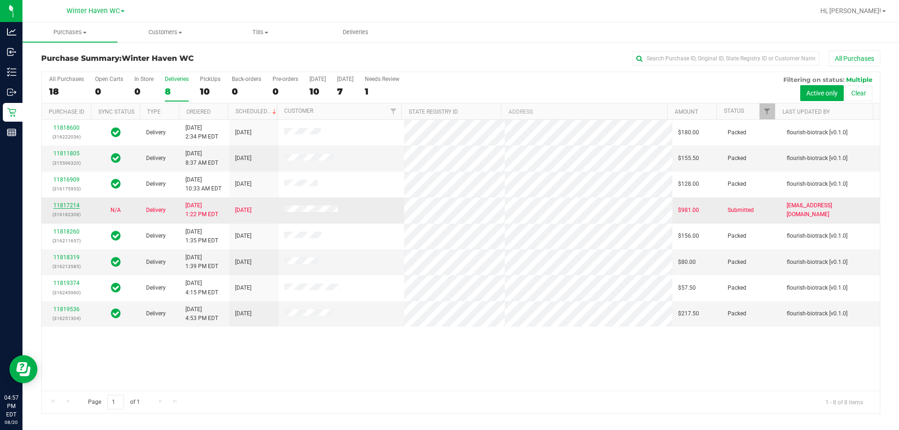
click at [60, 204] on link "11817214" at bounding box center [66, 205] width 26 height 7
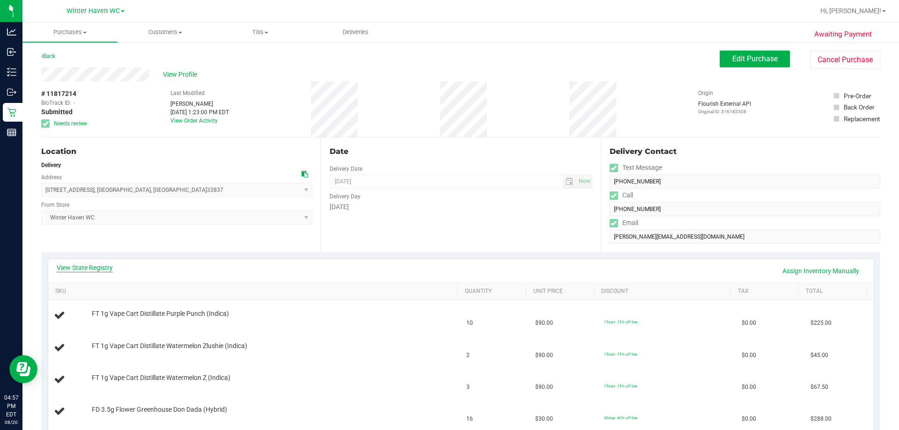
click at [102, 265] on link "View State Registry" at bounding box center [85, 267] width 56 height 9
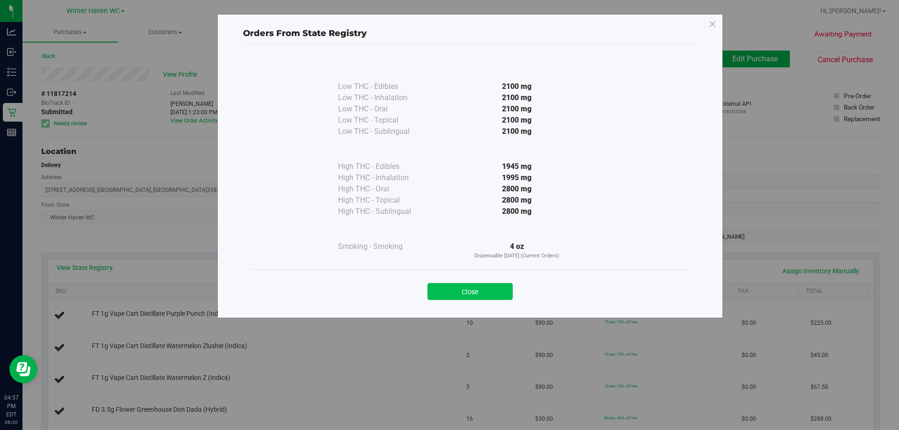
click at [445, 288] on button "Close" at bounding box center [470, 291] width 85 height 17
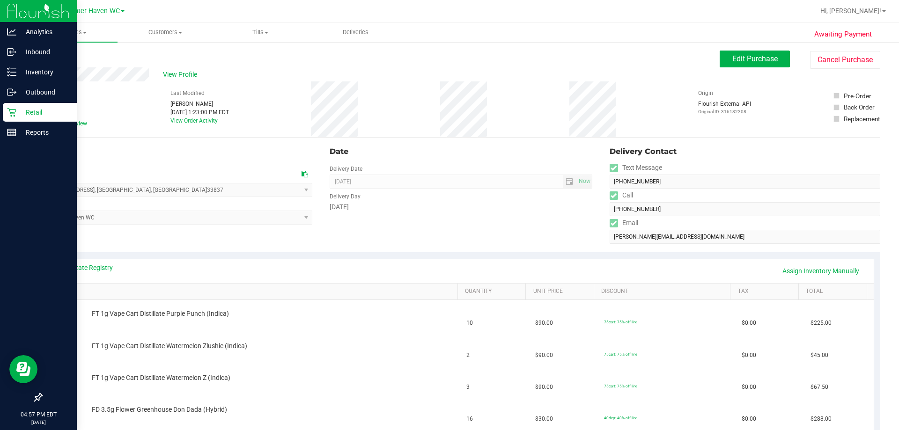
click at [58, 115] on p "Retail" at bounding box center [44, 112] width 56 height 11
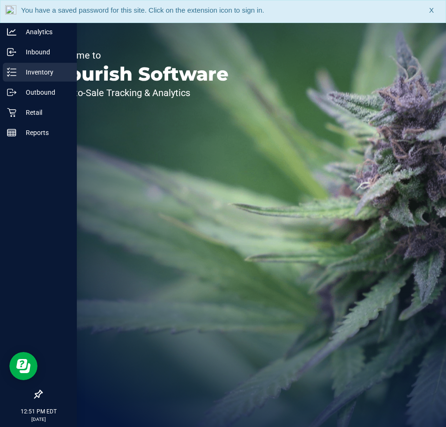
click at [18, 68] on p "Inventory" at bounding box center [44, 72] width 56 height 11
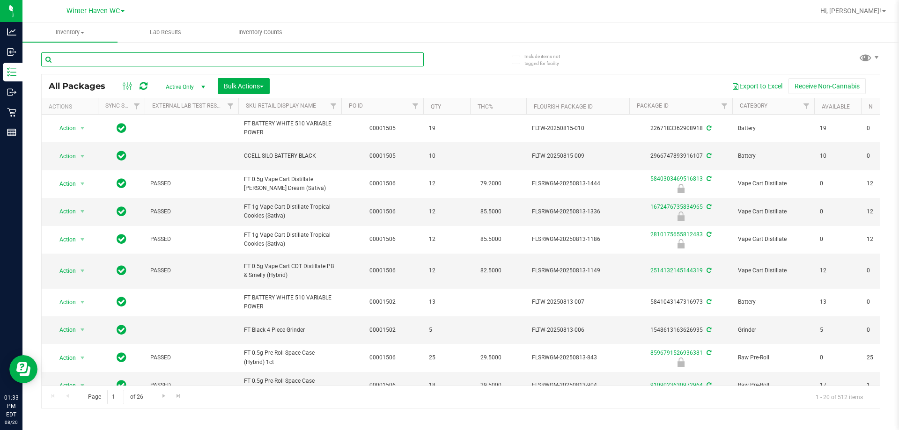
click at [144, 62] on input "text" at bounding box center [232, 59] width 383 height 14
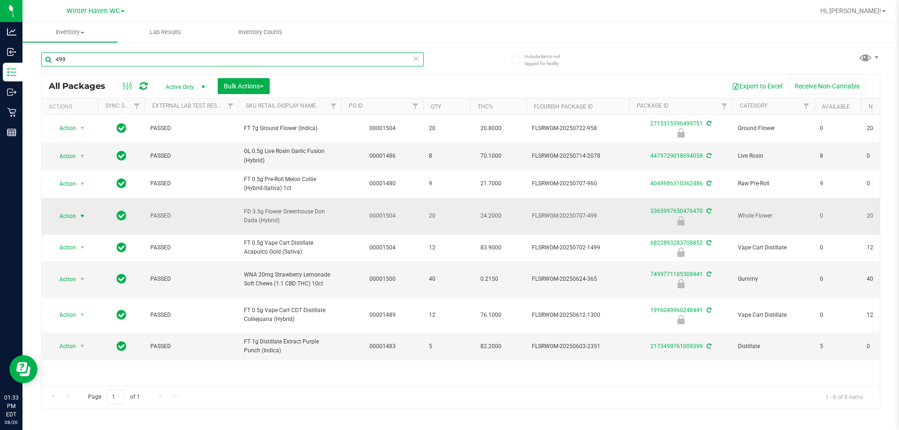
type input "499"
click at [75, 216] on span "Action" at bounding box center [63, 216] width 25 height 13
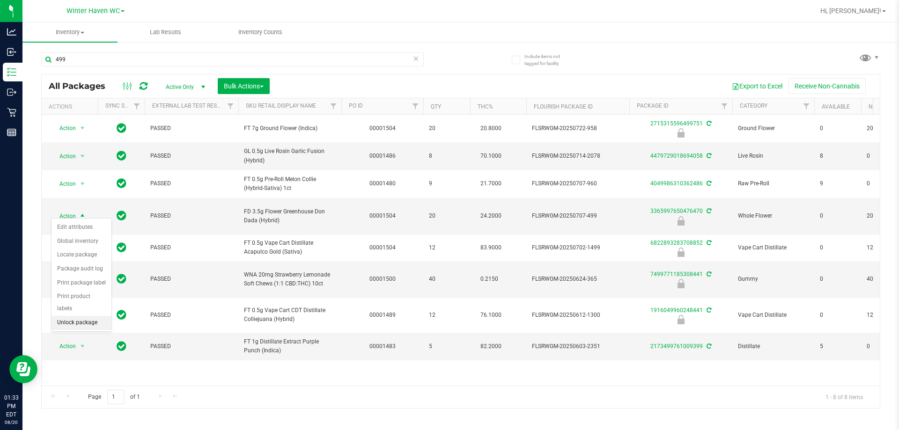
click at [90, 317] on li "Unlock package" at bounding box center [82, 323] width 60 height 14
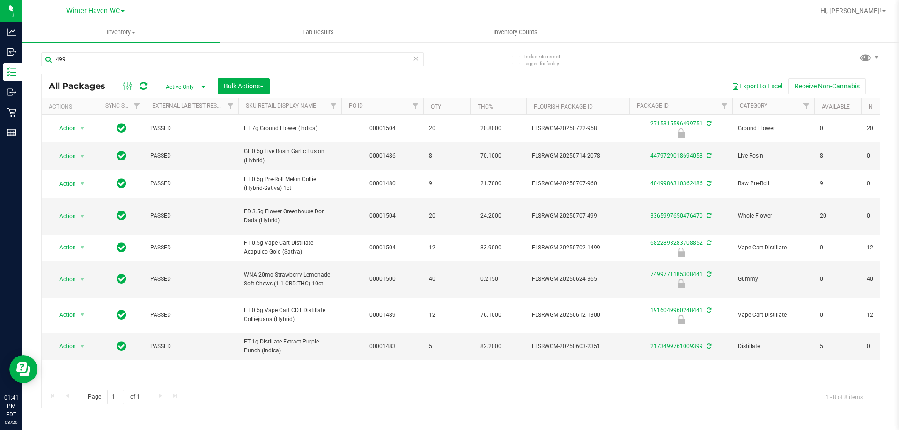
click at [117, 68] on div "499" at bounding box center [232, 63] width 383 height 22
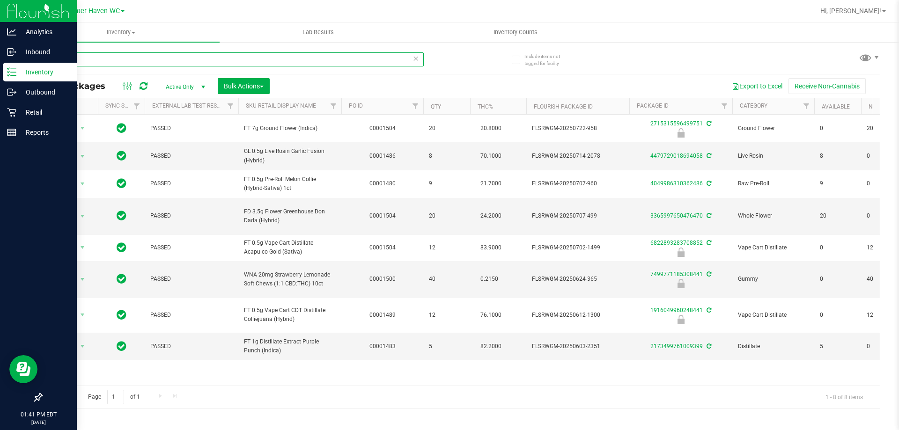
click at [0, 67] on div "Analytics Inbound Inventory Outbound Retail Reports 01:41 PM EDT 08/20/2025 08/…" at bounding box center [449, 215] width 899 height 430
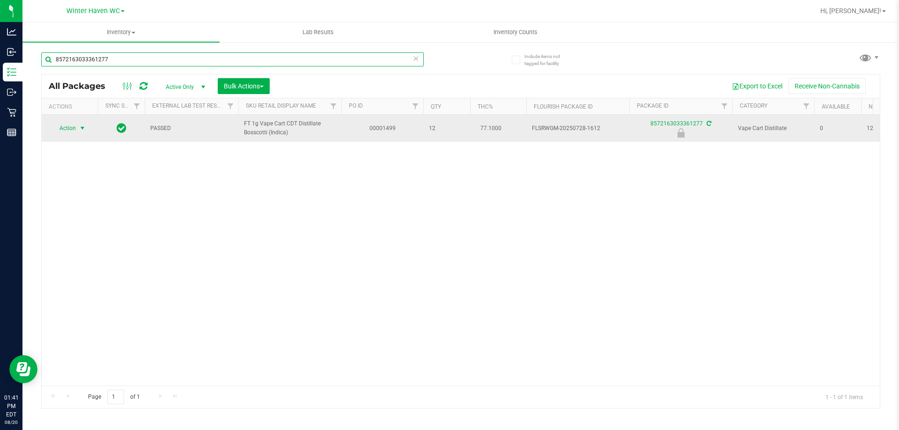
type input "8572163033361277"
click at [84, 128] on span "select" at bounding box center [82, 128] width 7 height 7
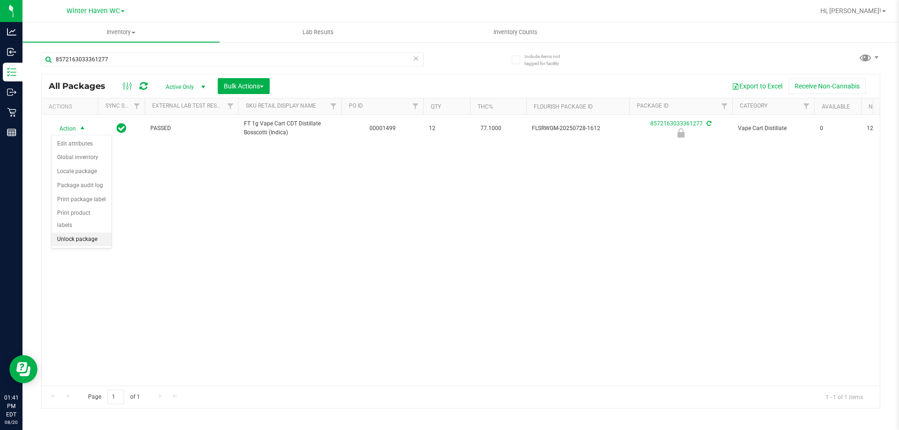
click at [77, 233] on li "Unlock package" at bounding box center [82, 240] width 60 height 14
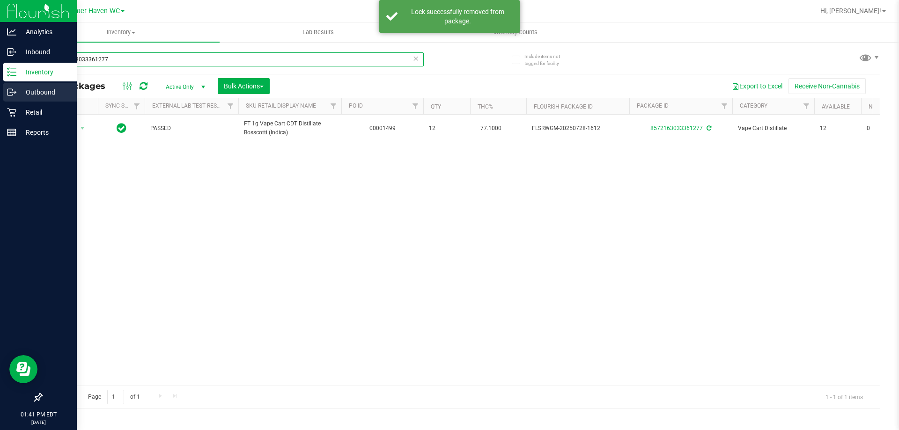
drag, startPoint x: 144, startPoint y: 60, endPoint x: 0, endPoint y: 89, distance: 147.1
click at [0, 89] on div "Analytics Inbound Inventory Outbound Retail Reports 01:41 PM EDT 08/20/2025 08/…" at bounding box center [449, 215] width 899 height 430
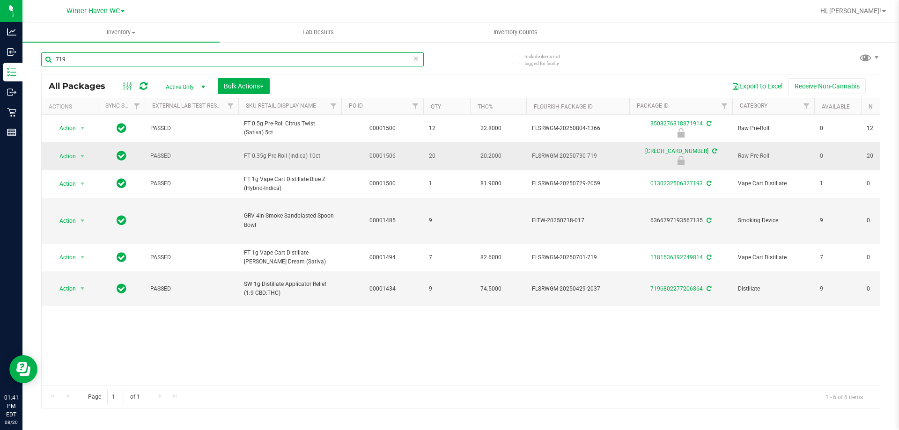
type input "719"
click at [88, 163] on td "Action Action Edit attributes Global inventory Locate package Package audit log…" at bounding box center [70, 156] width 56 height 28
click at [75, 157] on span "Action" at bounding box center [63, 156] width 25 height 13
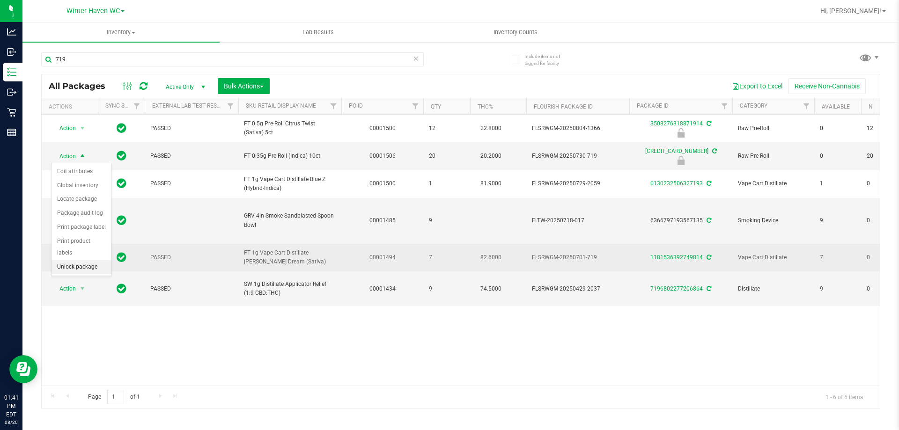
click at [89, 260] on li "Unlock package" at bounding box center [82, 267] width 60 height 14
